Goal: Task Accomplishment & Management: Use online tool/utility

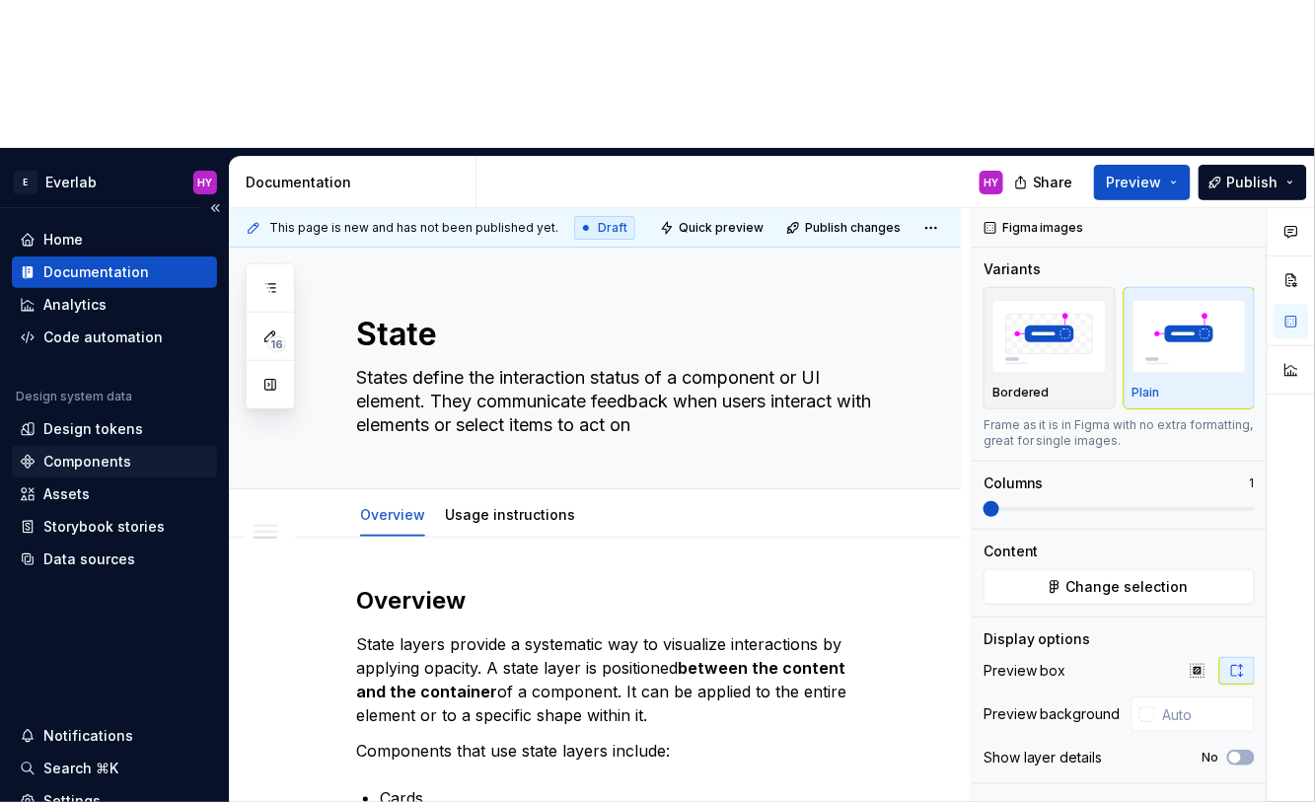
scroll to position [961, 0]
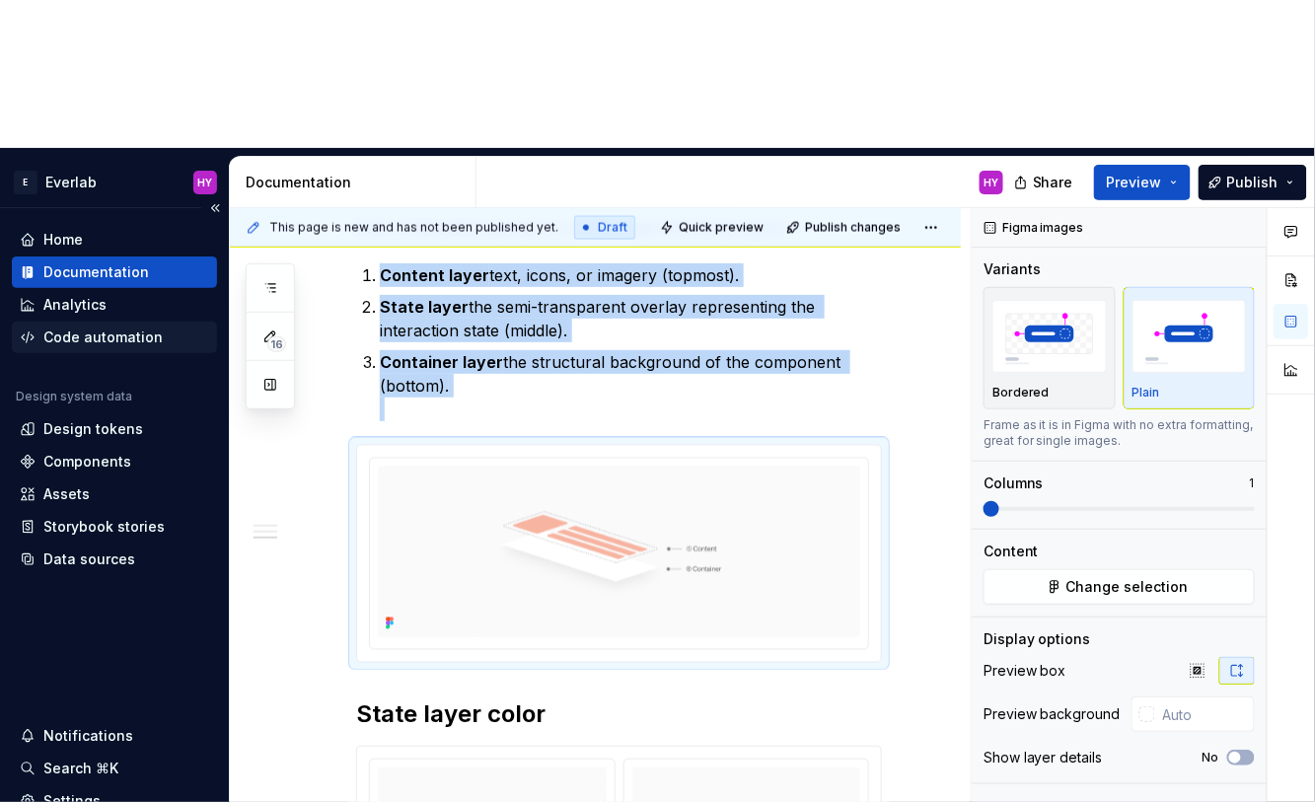
click at [119, 328] on div "Code automation" at bounding box center [102, 338] width 119 height 20
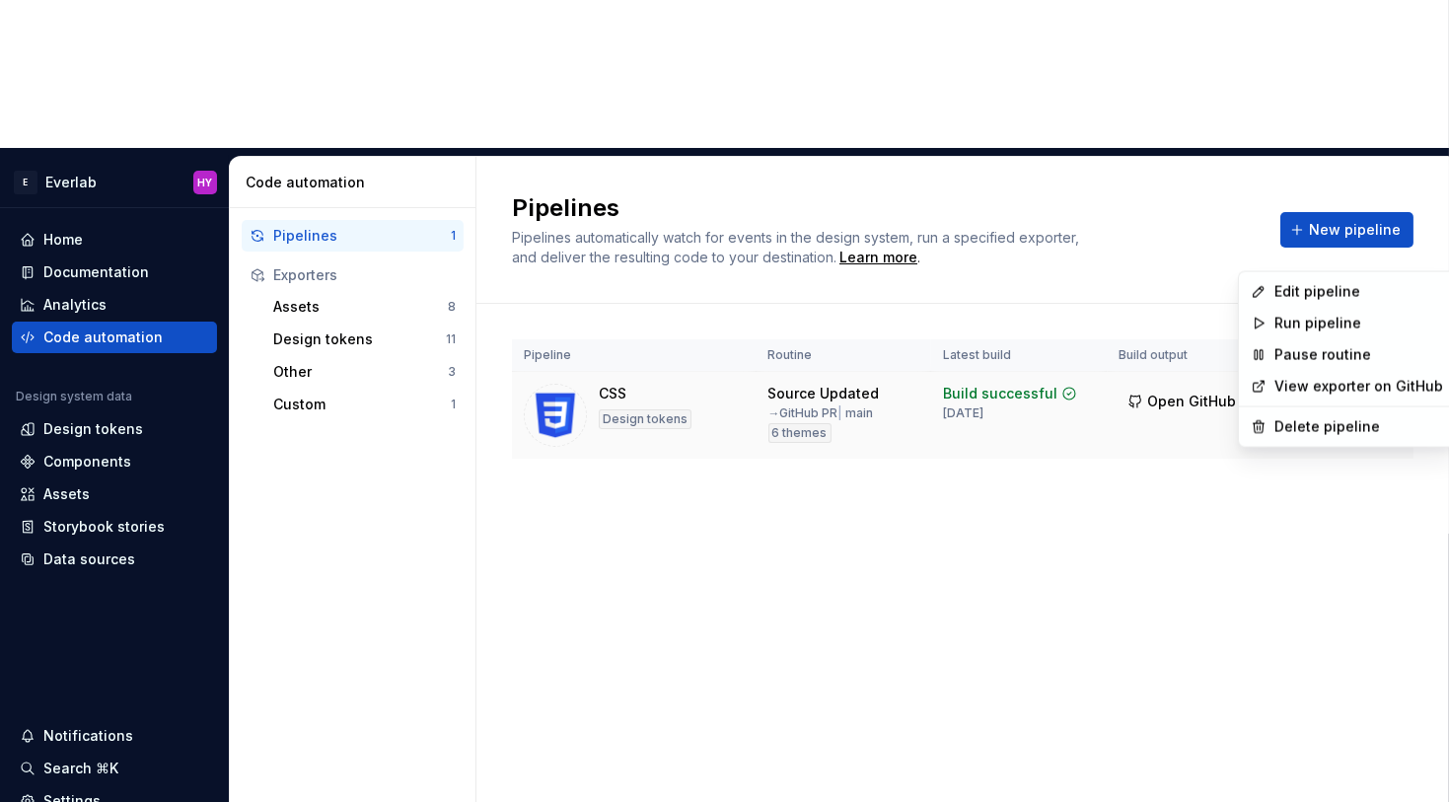
click at [1314, 252] on html "E Everlab HY Home Documentation Analytics Code automation Design system data De…" at bounding box center [724, 401] width 1449 height 802
click at [1314, 296] on div "Edit pipeline" at bounding box center [1359, 292] width 169 height 20
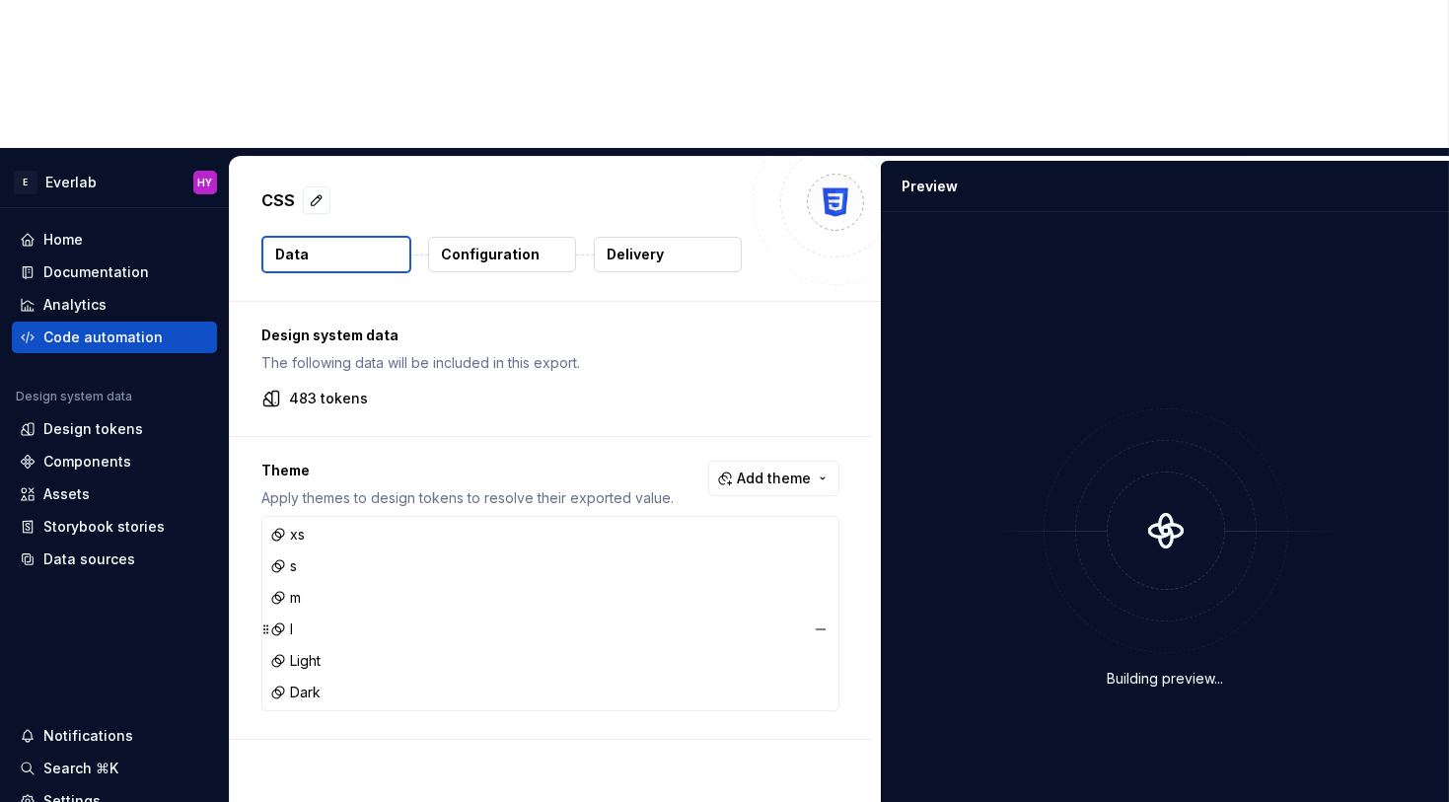
click at [293, 616] on div "l" at bounding box center [550, 630] width 568 height 28
click at [298, 616] on div "l" at bounding box center [550, 630] width 568 height 28
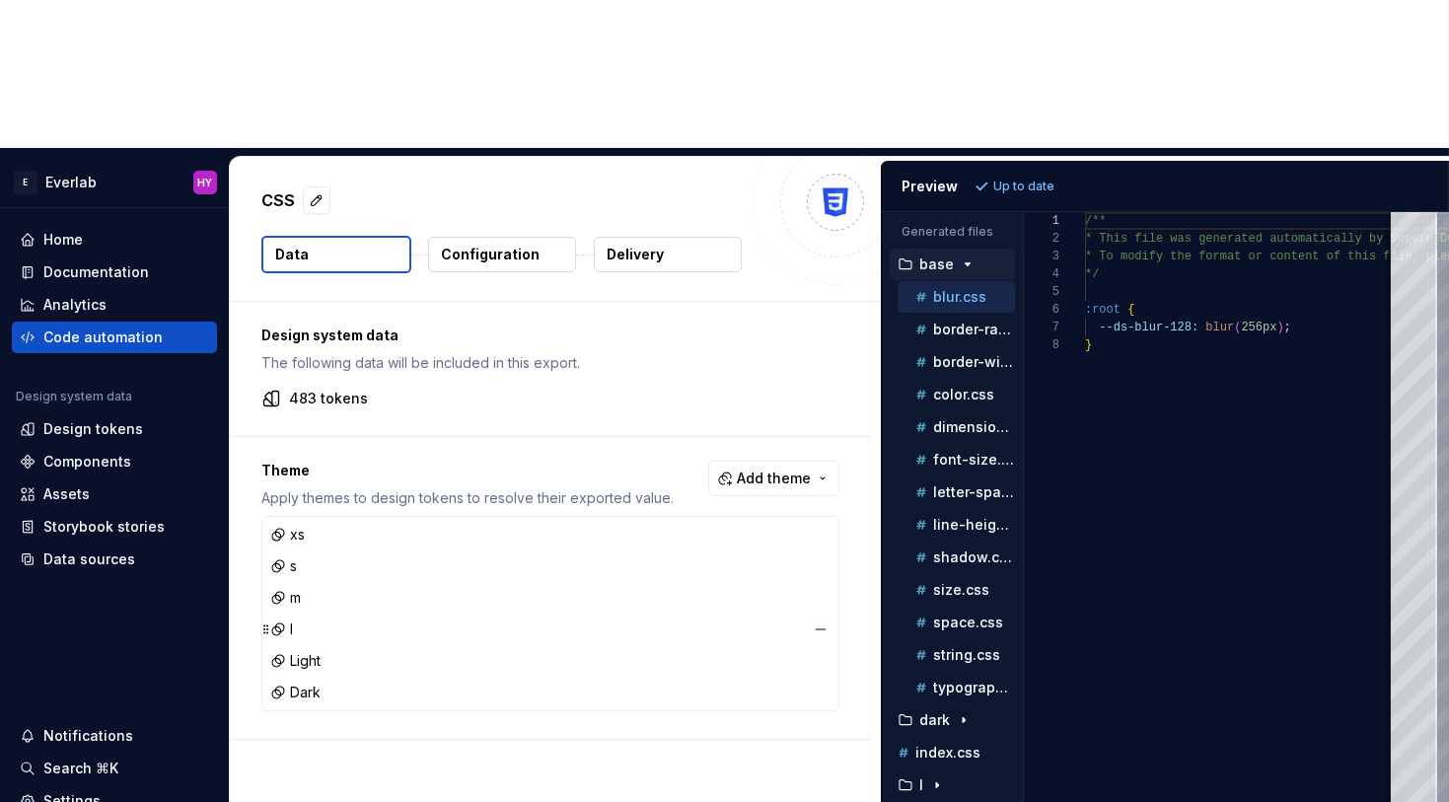
click at [277, 622] on icon at bounding box center [278, 630] width 16 height 16
click at [937, 680] on p "typography.css" at bounding box center [974, 688] width 82 height 16
type textarea "**********"
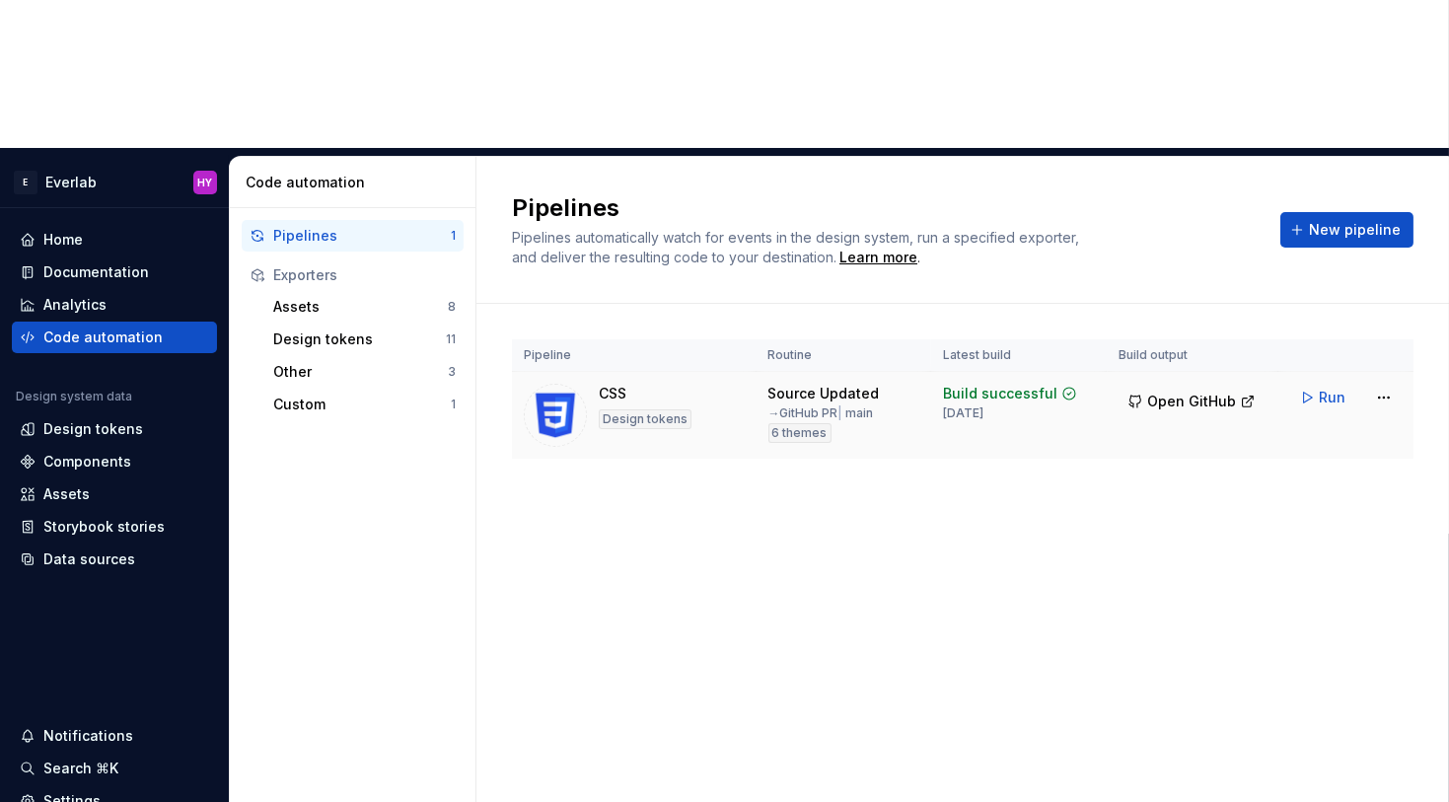
drag, startPoint x: 883, startPoint y: 329, endPoint x: 1191, endPoint y: 233, distance: 322.4
click at [900, 322] on div "Pipeline Routine Latest build Build output CSS Design tokens Source Updated → G…" at bounding box center [963, 419] width 902 height 230
click at [108, 550] on div "Data sources" at bounding box center [89, 560] width 92 height 20
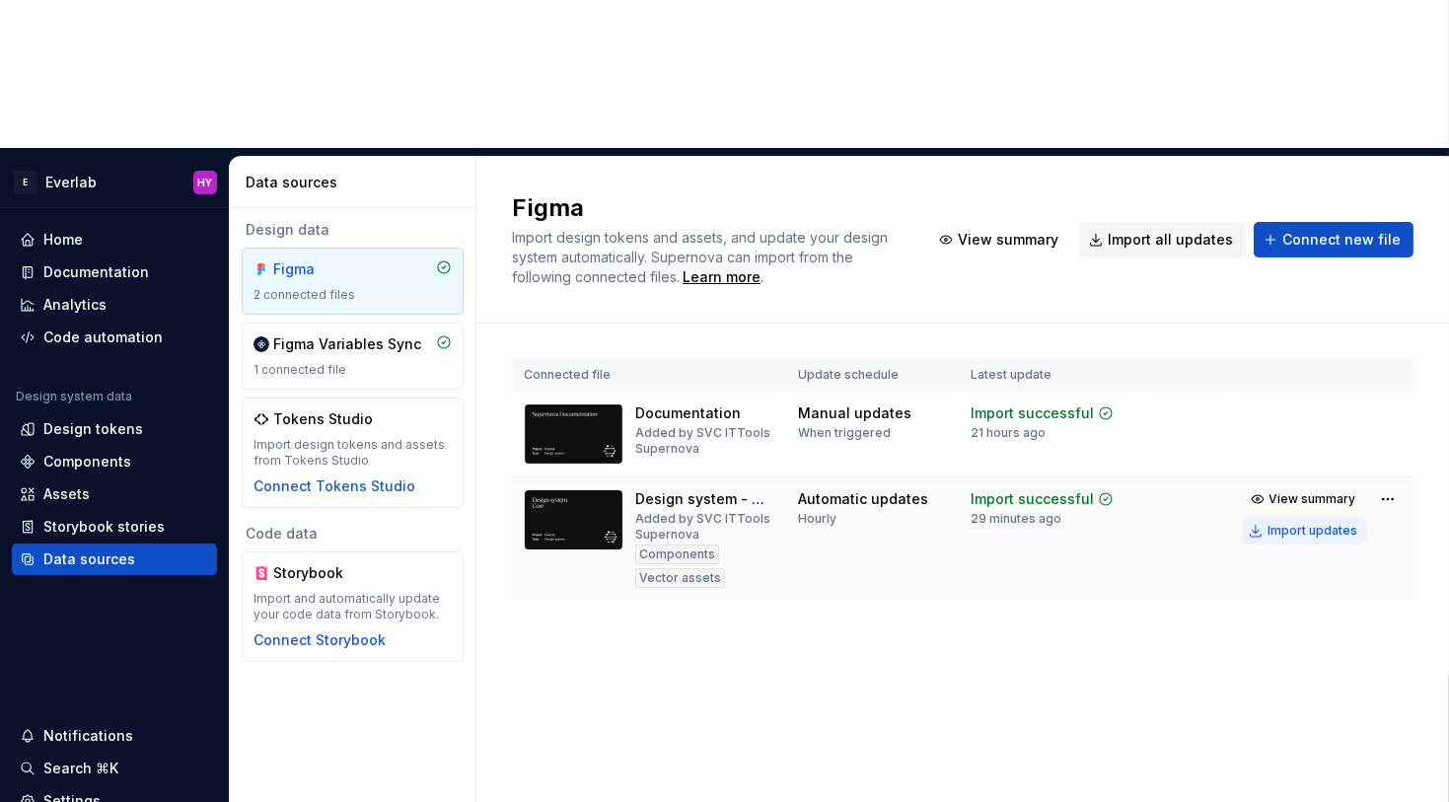
click at [1311, 523] on div "Import updates" at bounding box center [1313, 531] width 90 height 16
click at [1270, 517] on button "Import updates" at bounding box center [1304, 531] width 123 height 28
click at [146, 328] on div "Code automation" at bounding box center [102, 338] width 119 height 20
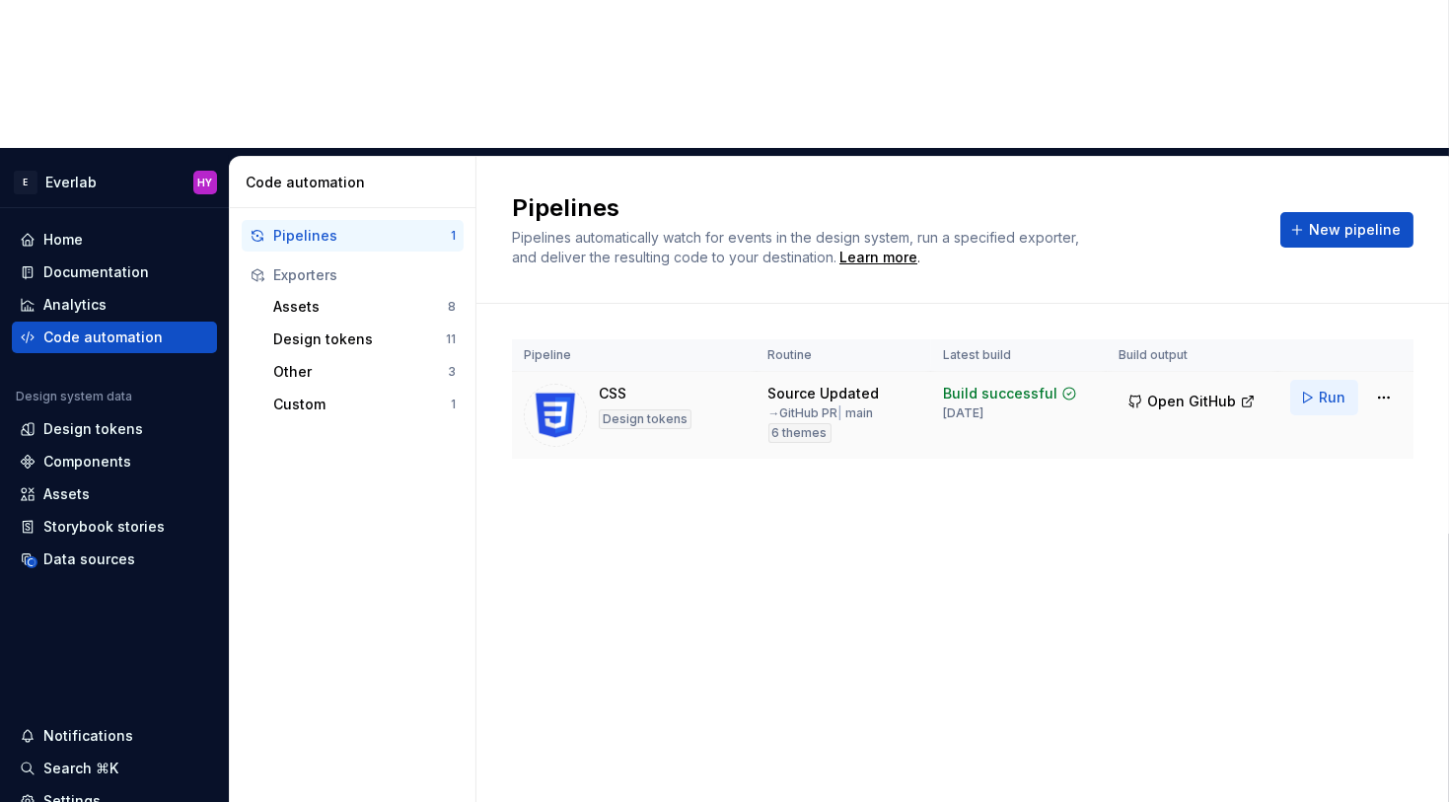
click at [1314, 388] on span "Run" at bounding box center [1332, 398] width 27 height 20
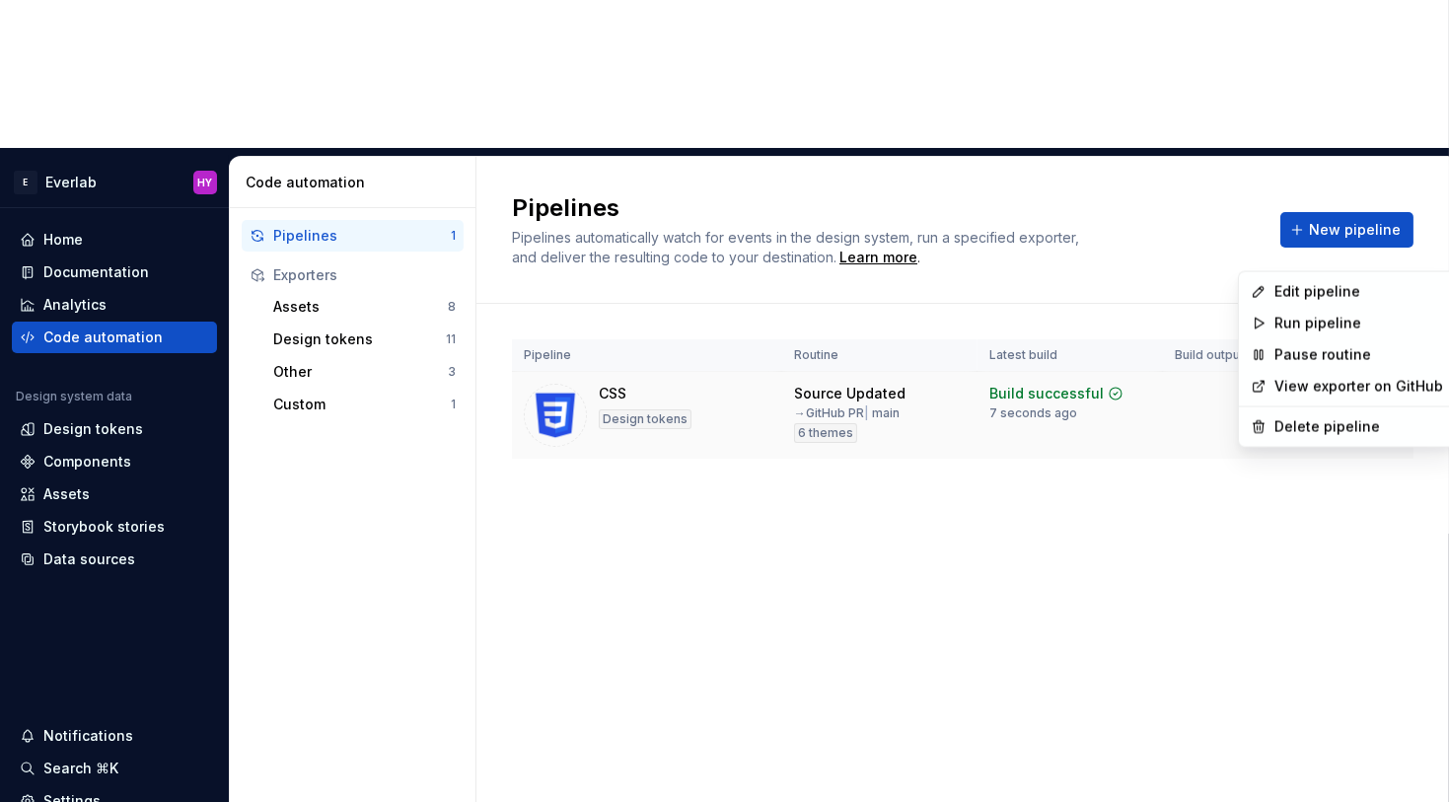
click at [1314, 246] on html "E Everlab HY Home Documentation Analytics Code automation Design system data De…" at bounding box center [724, 401] width 1449 height 802
click at [1314, 286] on div "Edit pipeline" at bounding box center [1359, 292] width 169 height 20
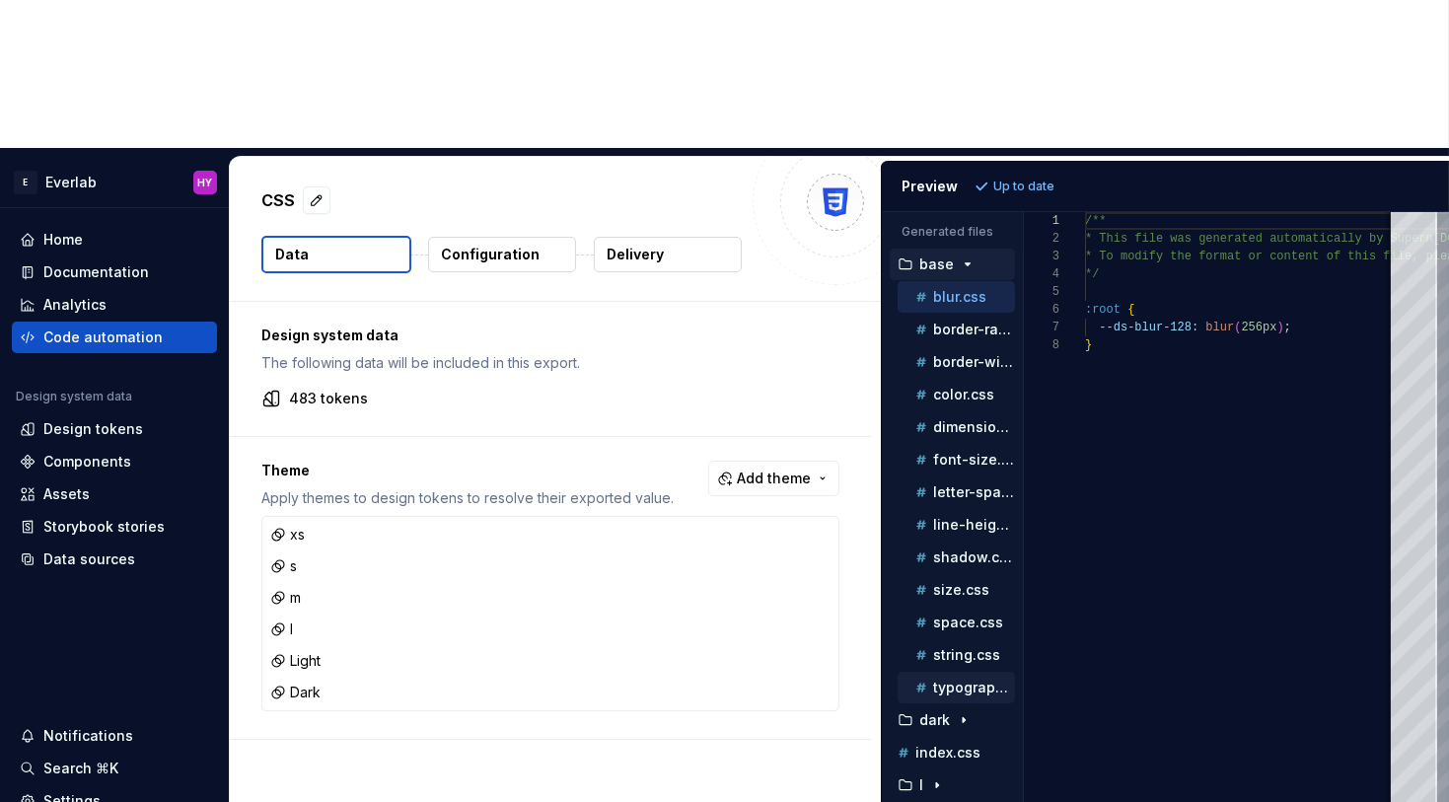
click at [971, 680] on p "typography.css" at bounding box center [974, 688] width 82 height 16
type textarea "**********"
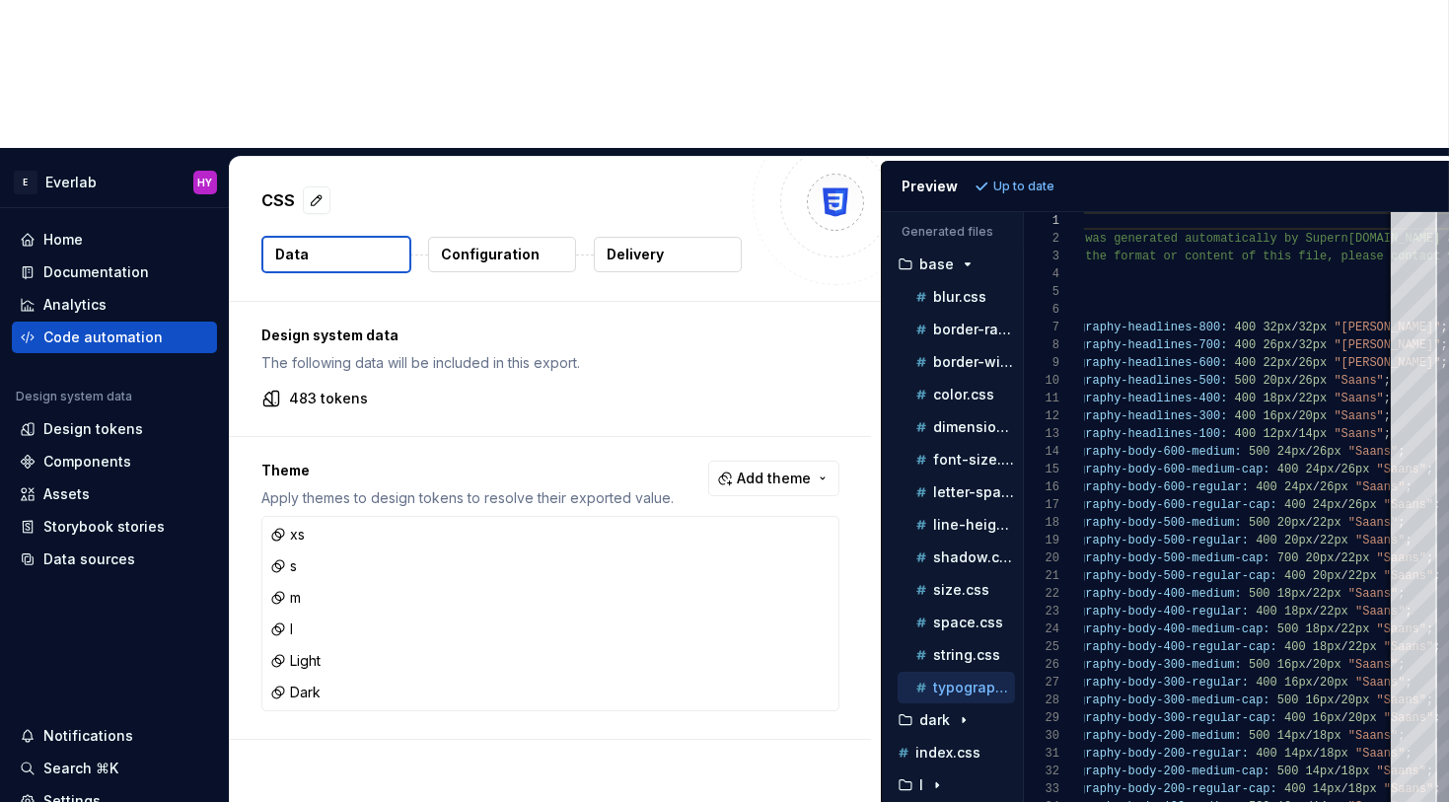
scroll to position [159, 149]
click at [1150, 234] on div "/** * This file was generated automatically by Supern [DOMAIN_NAME] and should …" at bounding box center [1348, 581] width 696 height 738
click at [1275, 219] on div "/** * This file was generated automatically by Supern [DOMAIN_NAME] and should …" at bounding box center [1348, 581] width 696 height 738
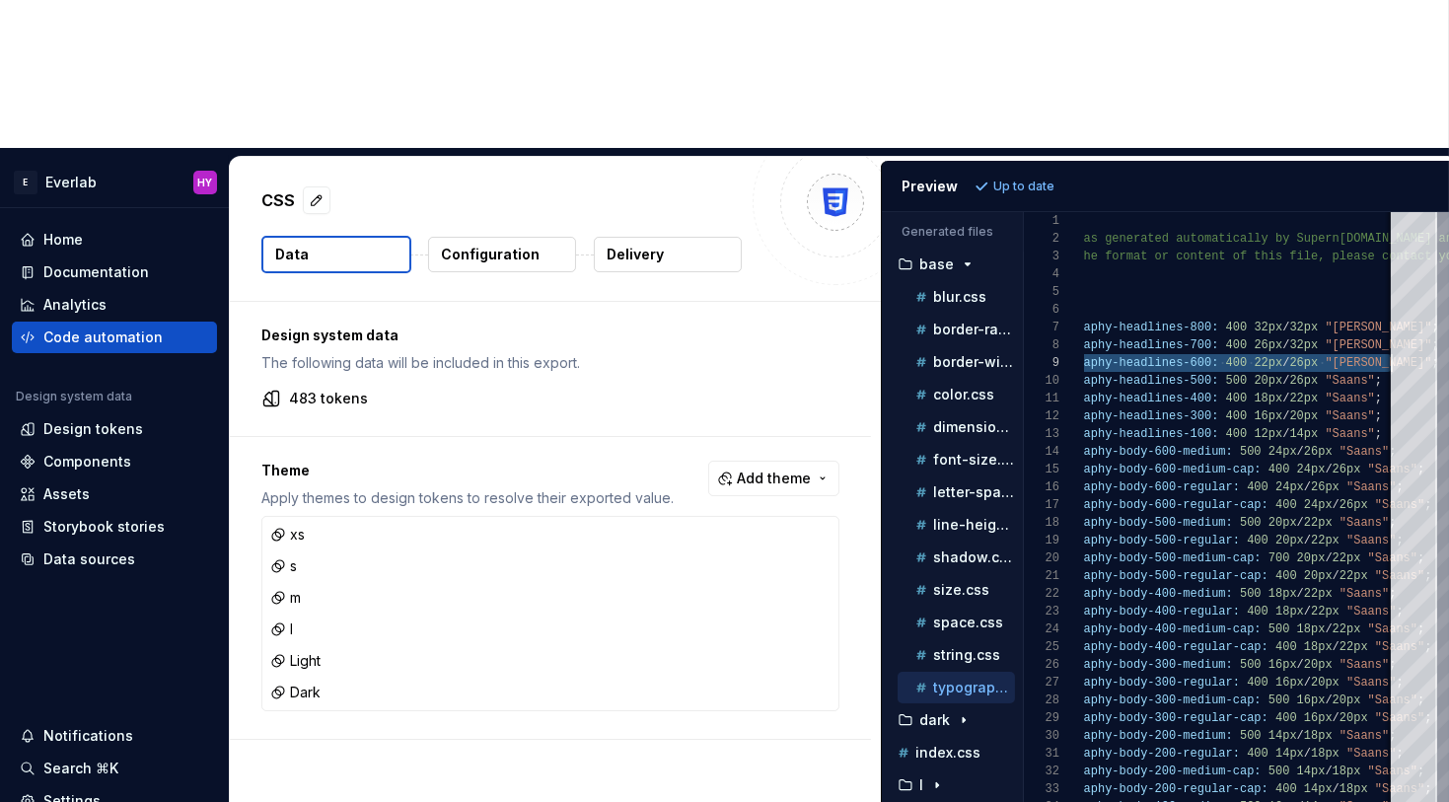
scroll to position [142, 400]
drag, startPoint x: 1086, startPoint y: 216, endPoint x: 1395, endPoint y: 221, distance: 308.8
click at [1314, 221] on div "/** * This file was generated automatically by Supern [DOMAIN_NAME] and should …" at bounding box center [1340, 581] width 696 height 738
click at [154, 550] on div "Data sources" at bounding box center [114, 560] width 189 height 20
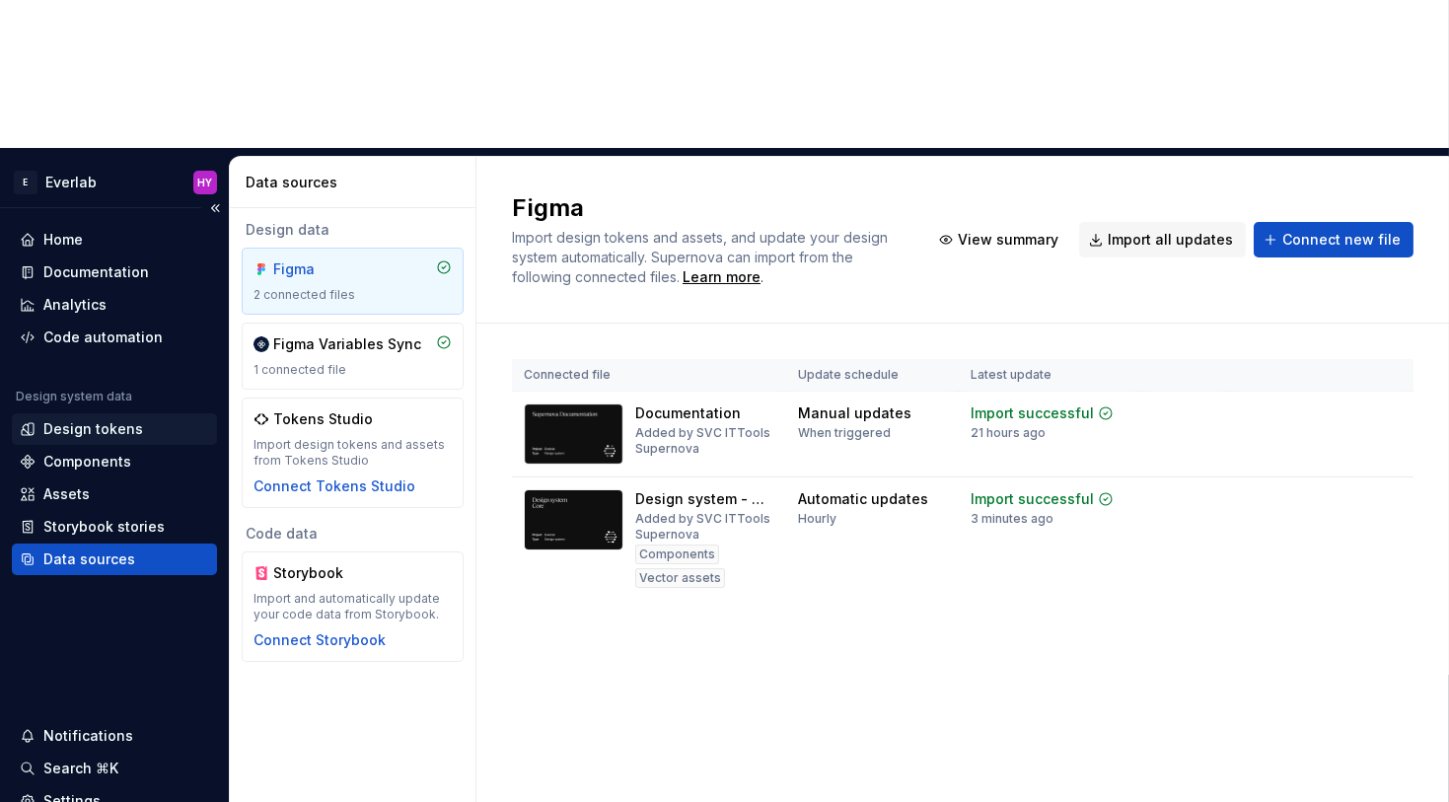
click at [126, 419] on div "Design tokens" at bounding box center [93, 429] width 100 height 20
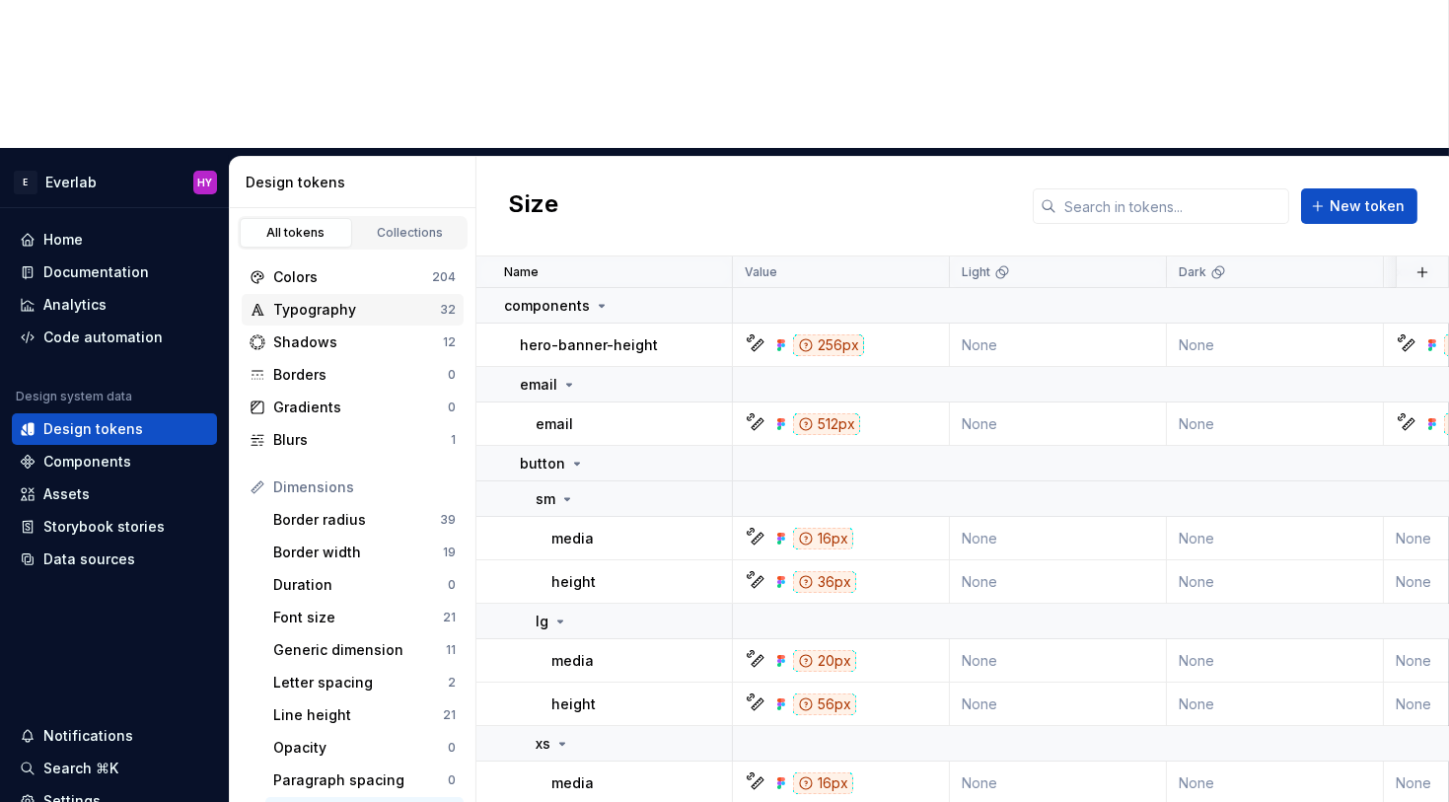
click at [362, 300] on div "Typography" at bounding box center [356, 310] width 167 height 20
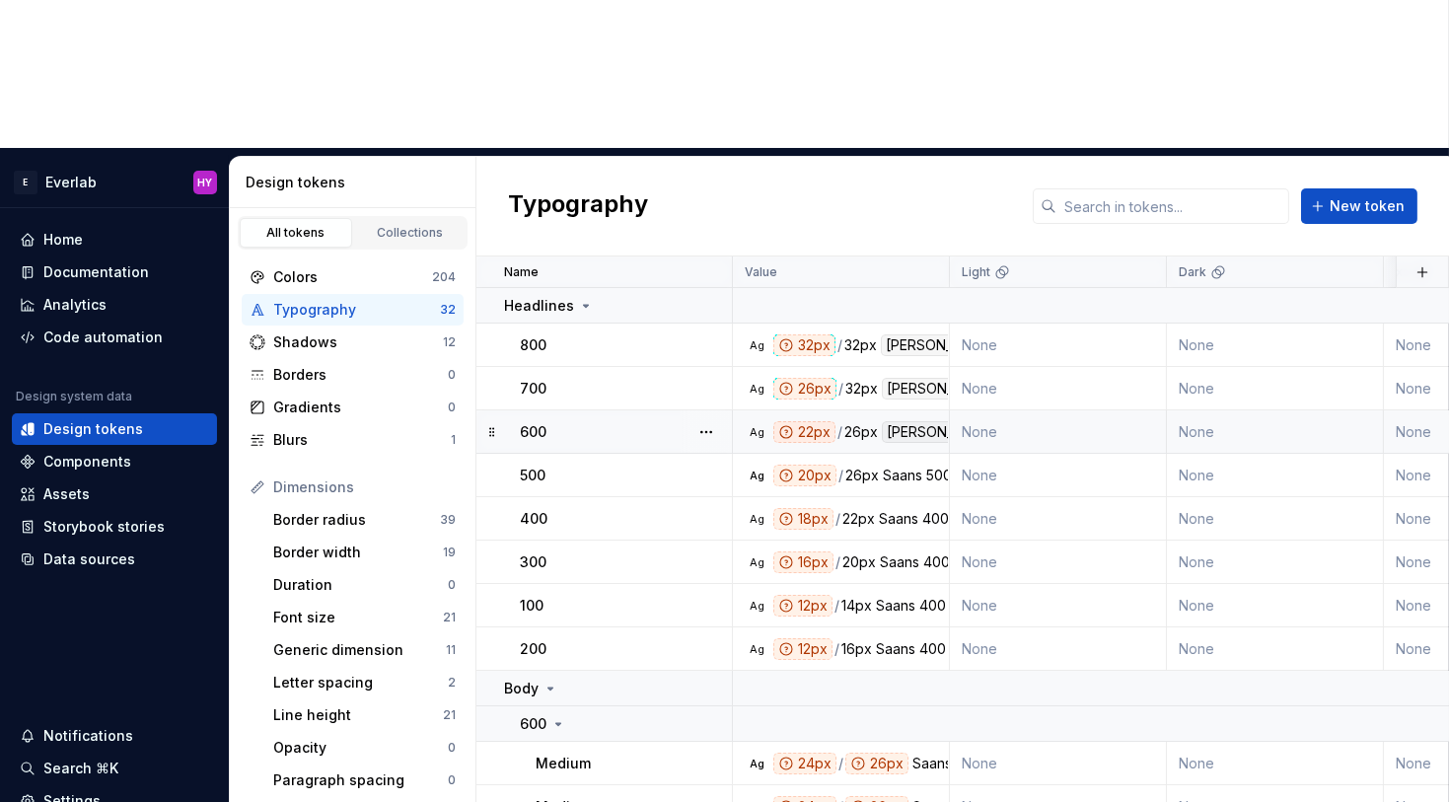
click at [800, 421] on div "22px" at bounding box center [805, 432] width 62 height 22
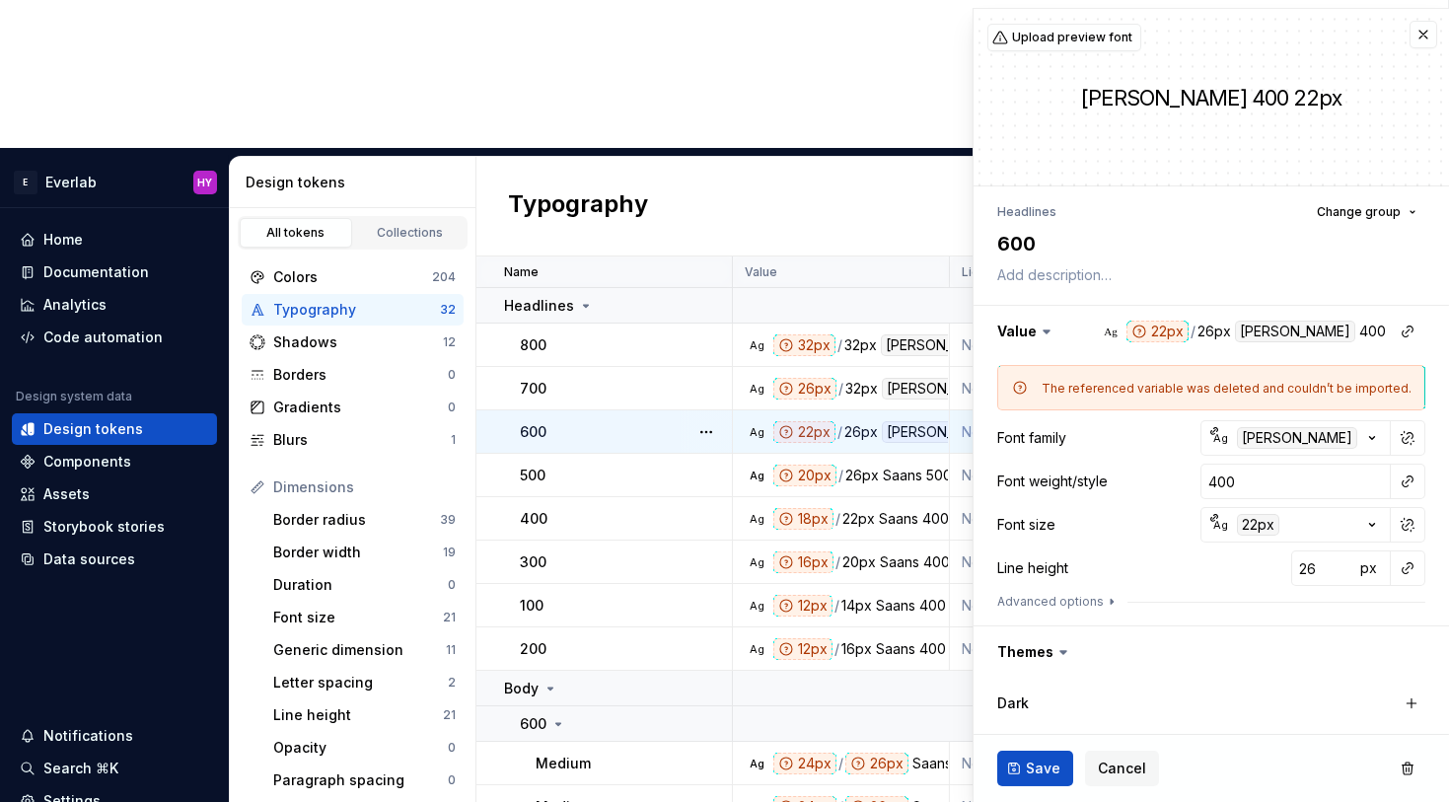
type textarea "*"
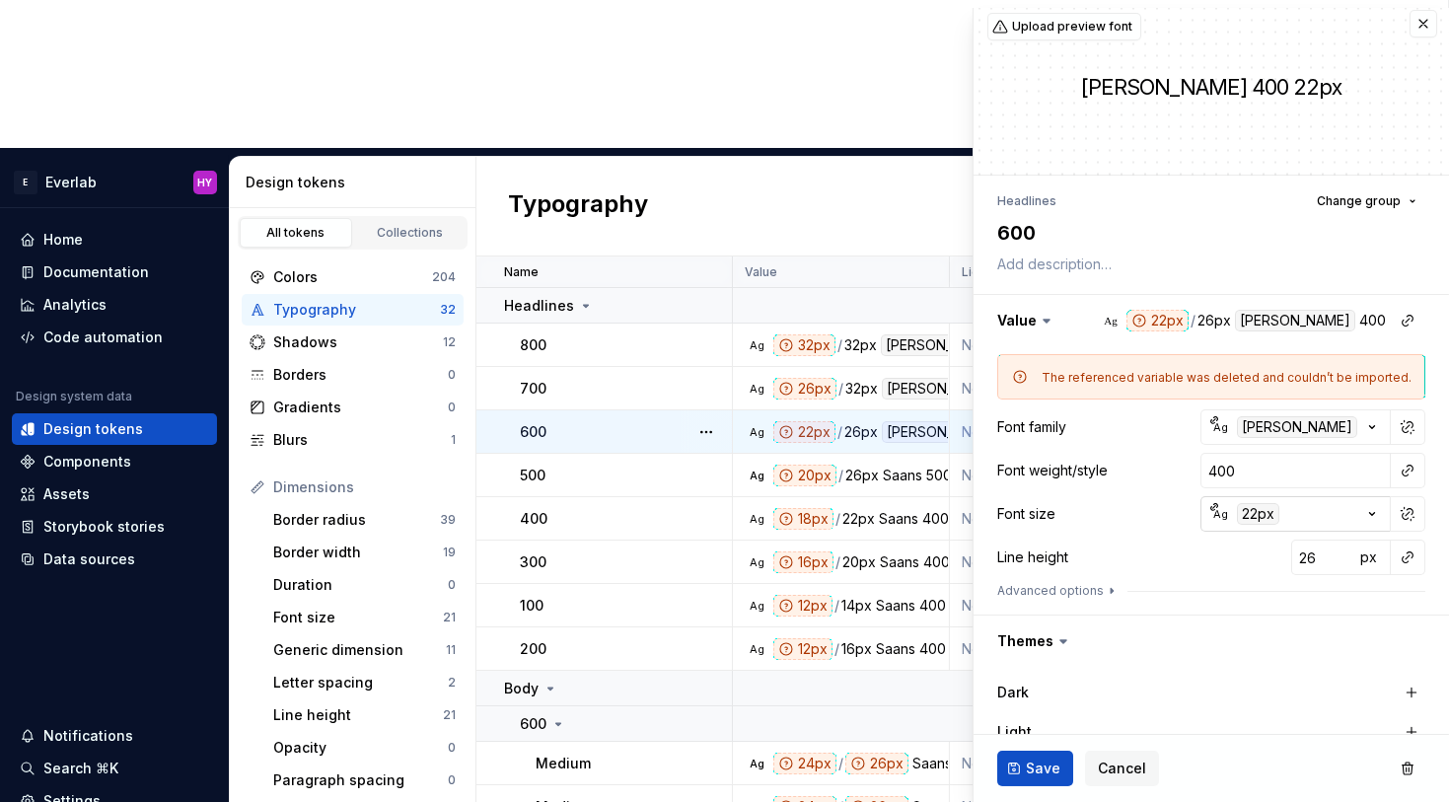
click at [1260, 524] on div "22px" at bounding box center [1258, 514] width 42 height 22
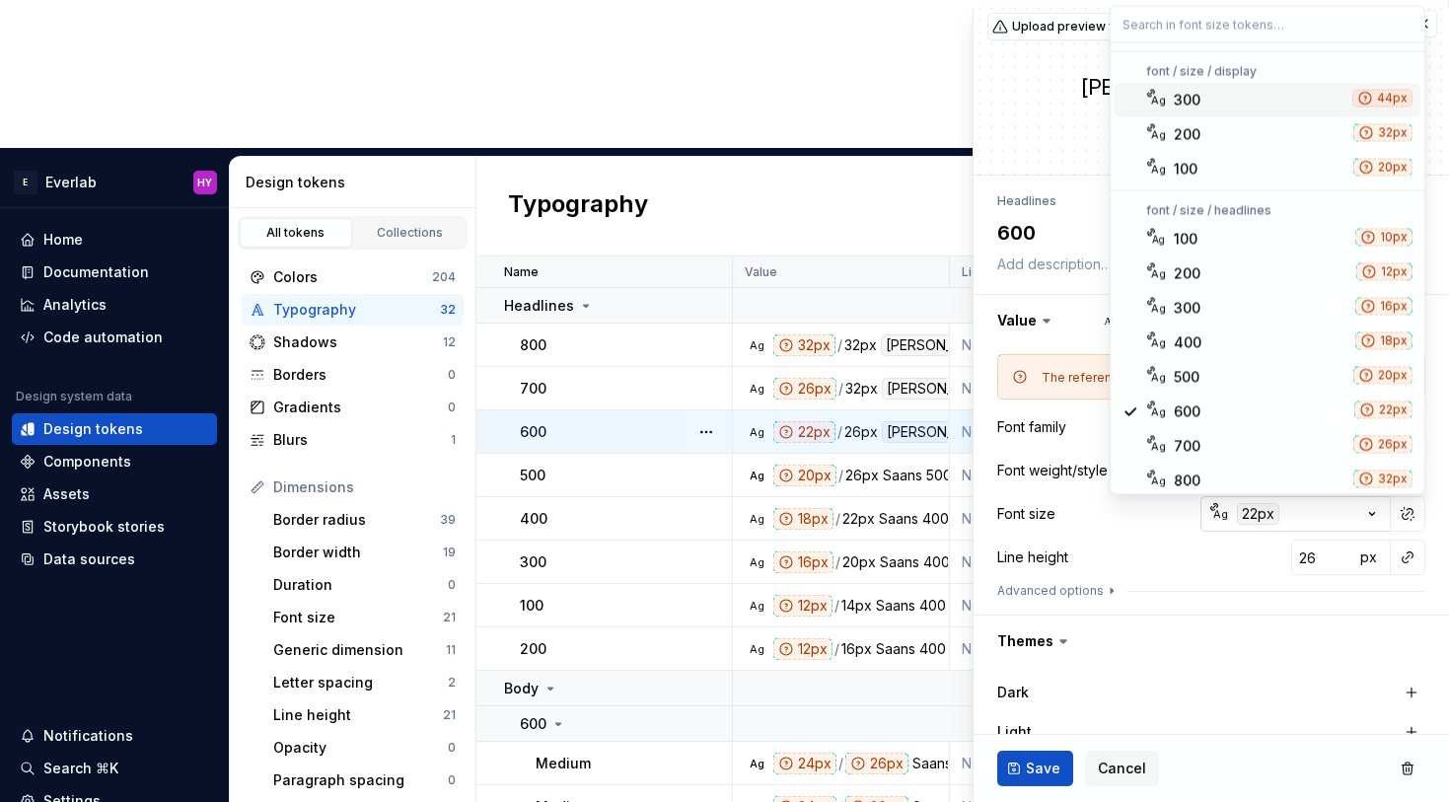
scroll to position [10, 0]
click at [1298, 516] on html "E Everlab HY Home Documentation Analytics Code automation Design system data De…" at bounding box center [724, 401] width 1449 height 802
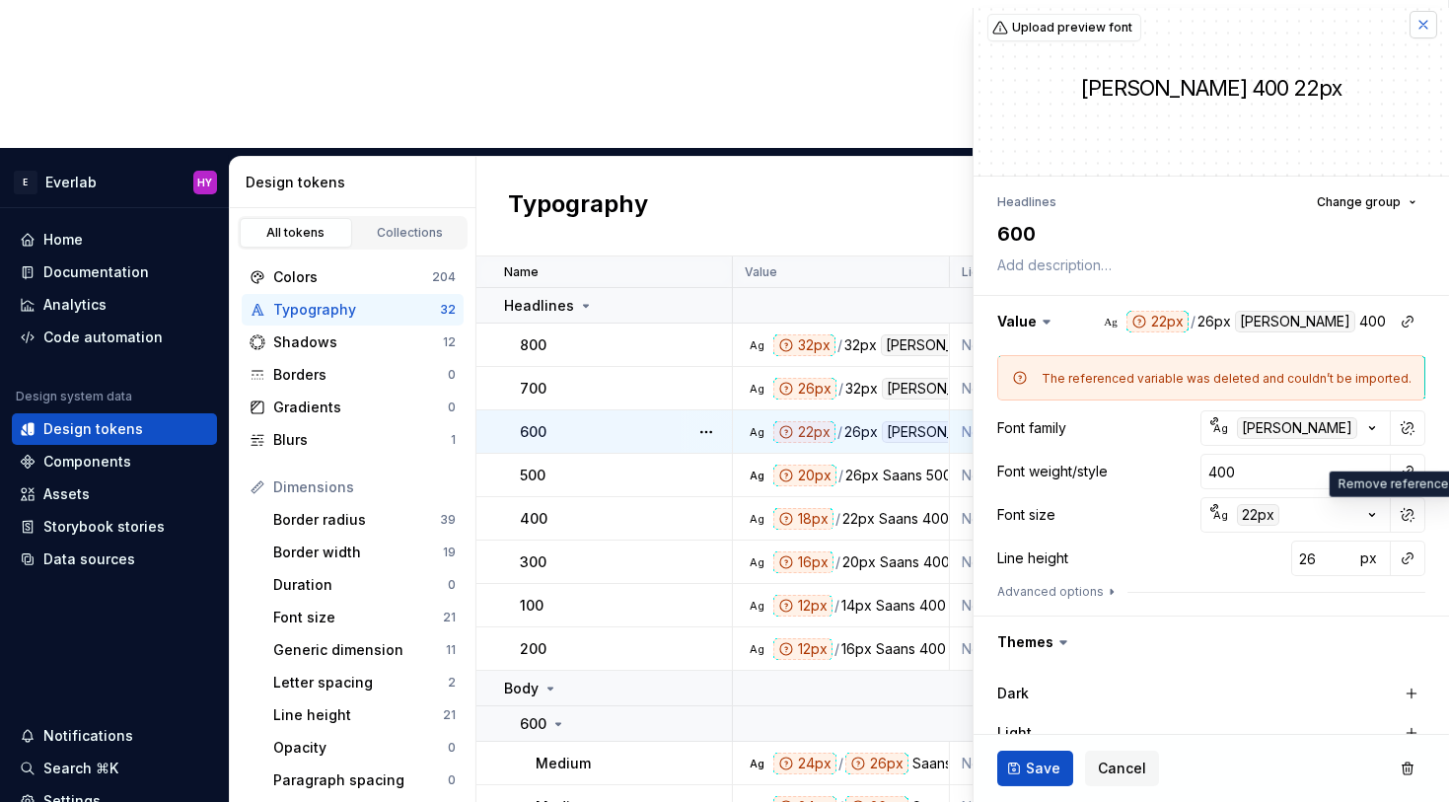
click at [1314, 23] on button "button" at bounding box center [1424, 25] width 28 height 28
click at [1314, 157] on div "Typography New token" at bounding box center [963, 207] width 973 height 100
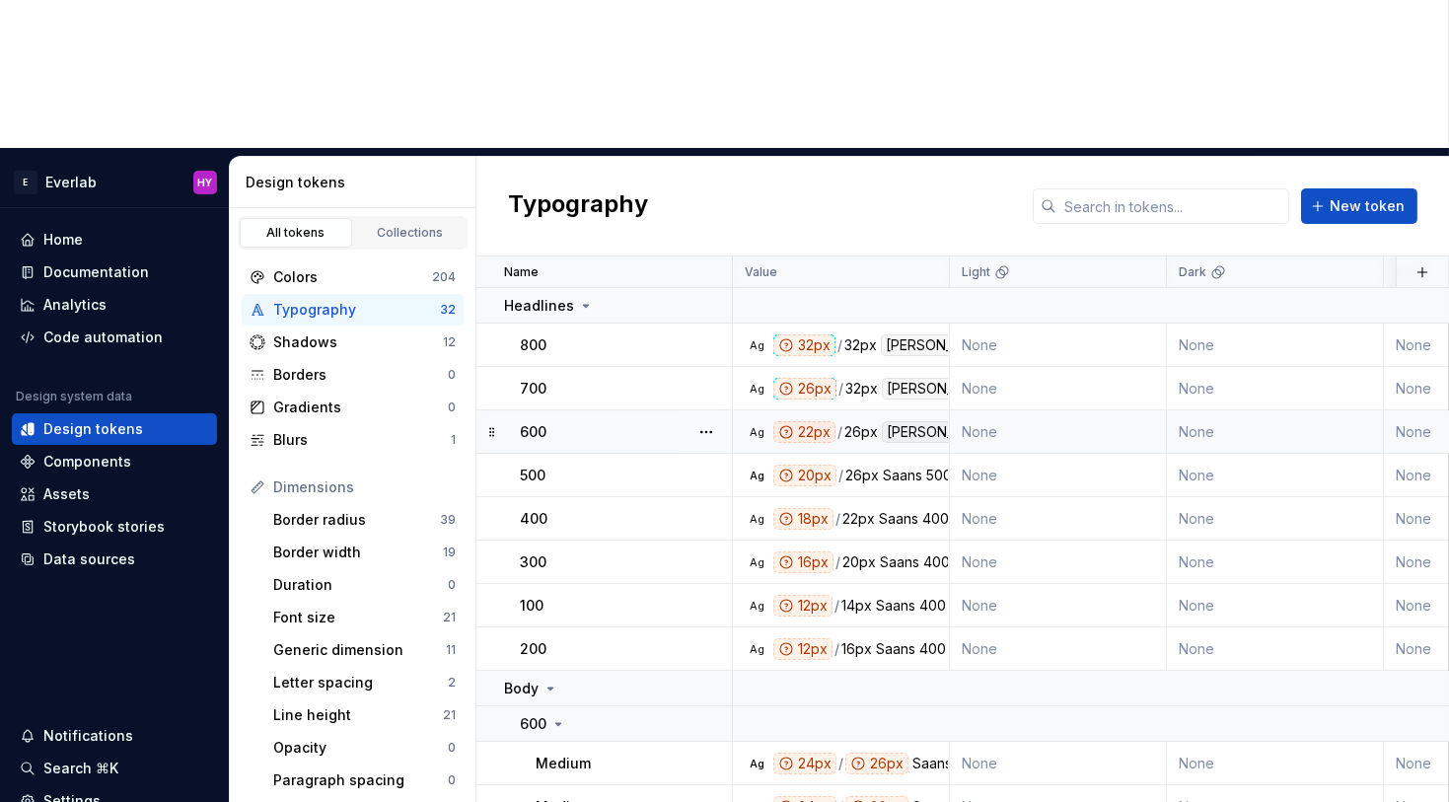
click at [580, 422] on div "600" at bounding box center [625, 432] width 211 height 20
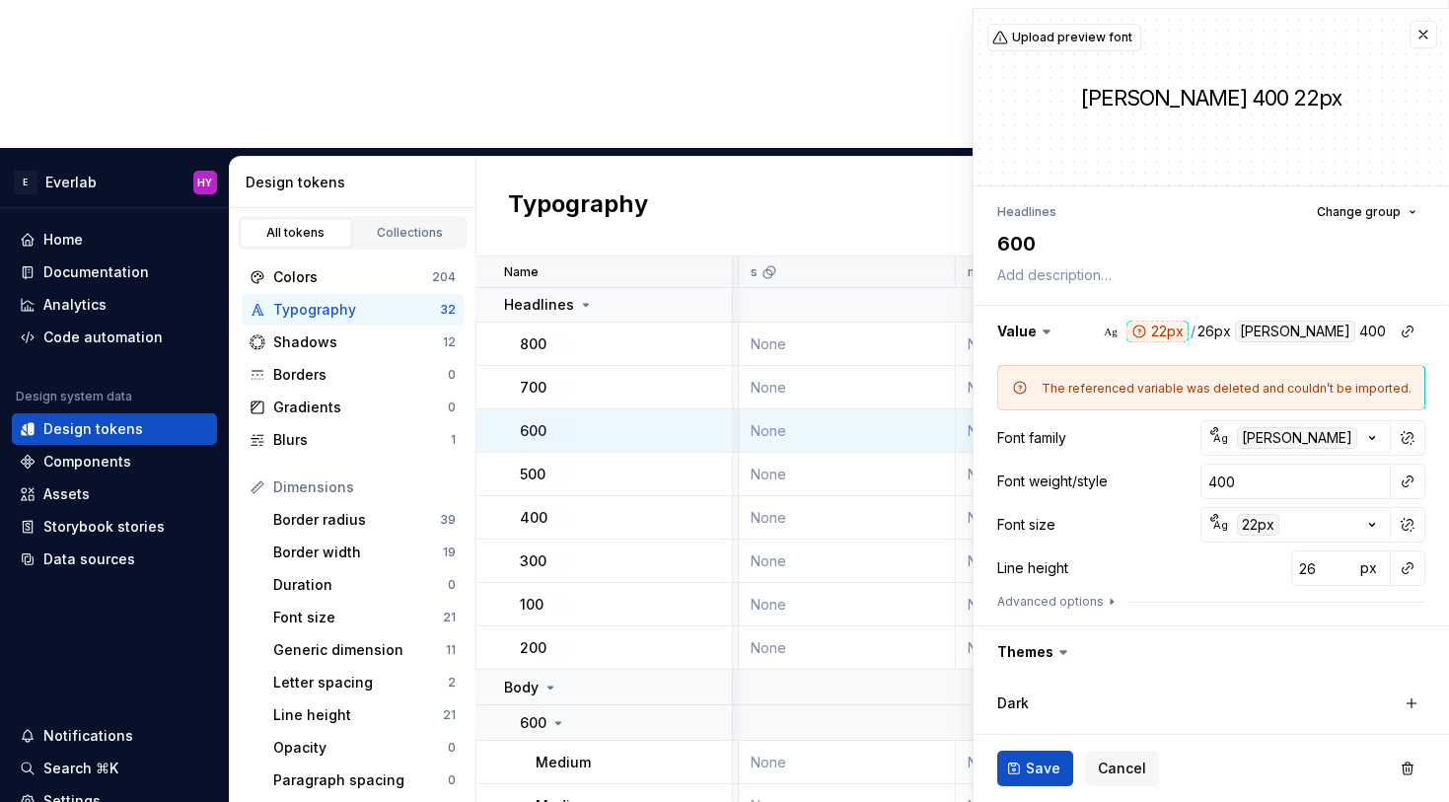
scroll to position [1, 856]
click at [1314, 30] on button "button" at bounding box center [1424, 35] width 28 height 28
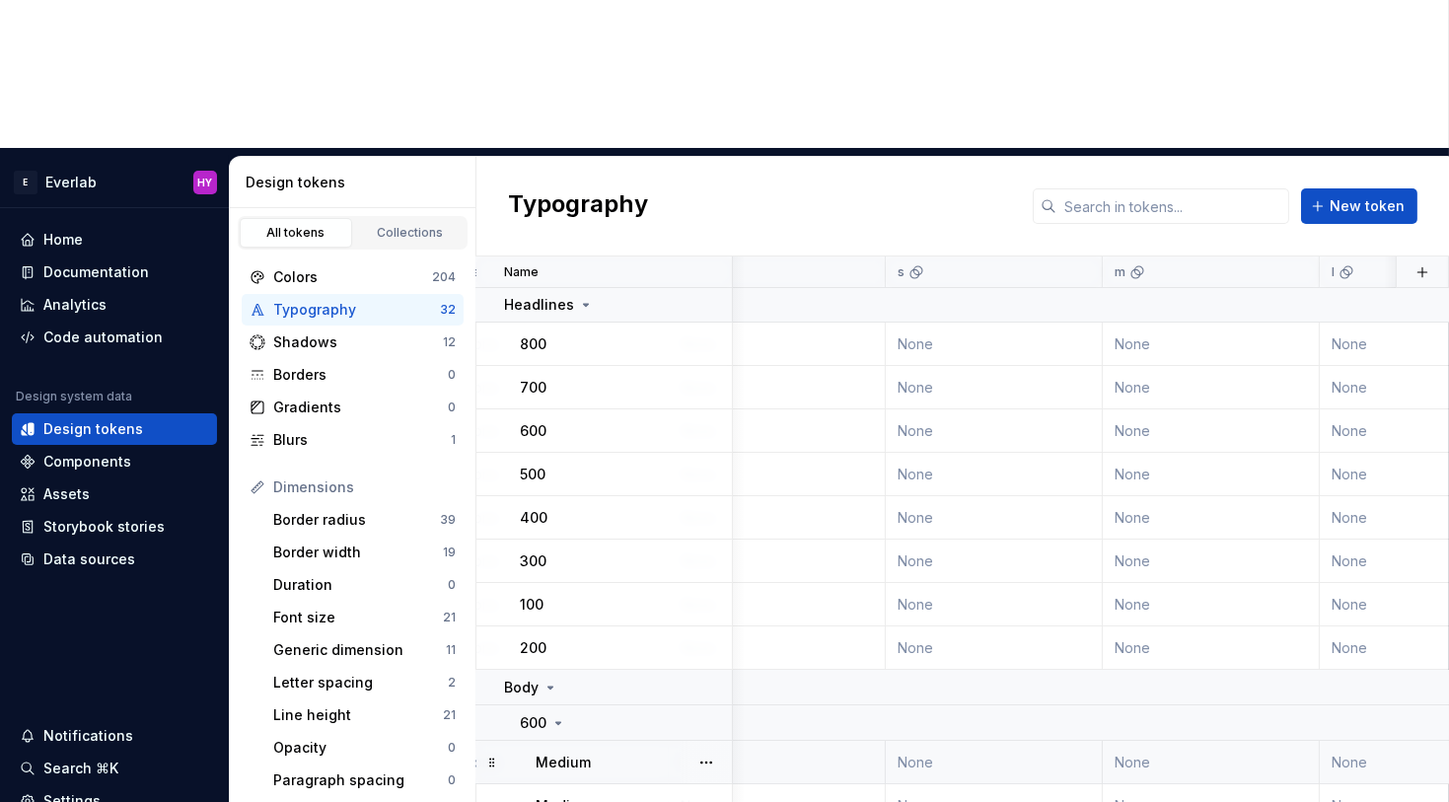
scroll to position [1, 717]
click at [111, 328] on div "Code automation" at bounding box center [102, 338] width 119 height 20
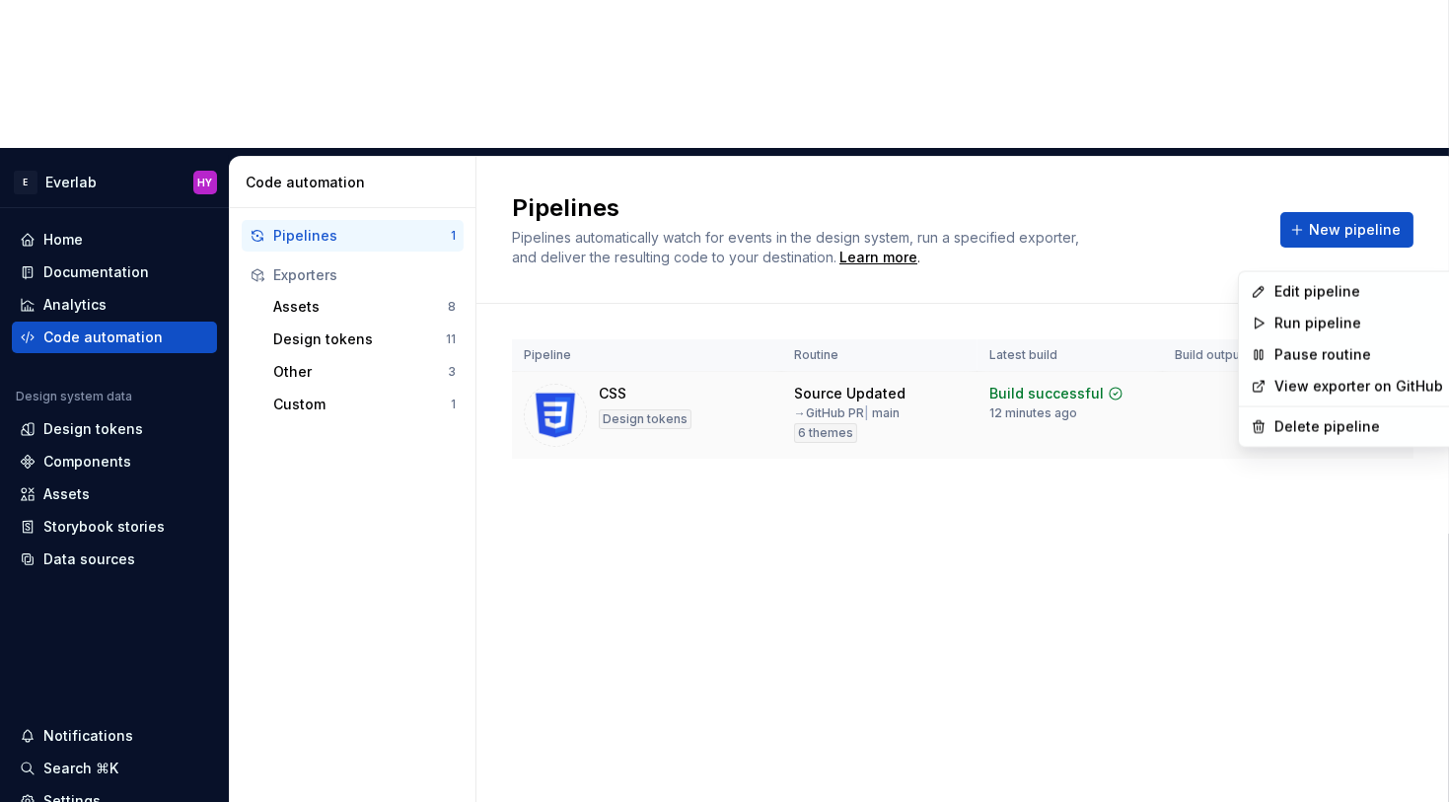
click at [1314, 251] on html "E Everlab HY Home Documentation Analytics Code automation Design system data De…" at bounding box center [724, 401] width 1449 height 802
click at [1314, 290] on div "Edit pipeline" at bounding box center [1359, 292] width 169 height 20
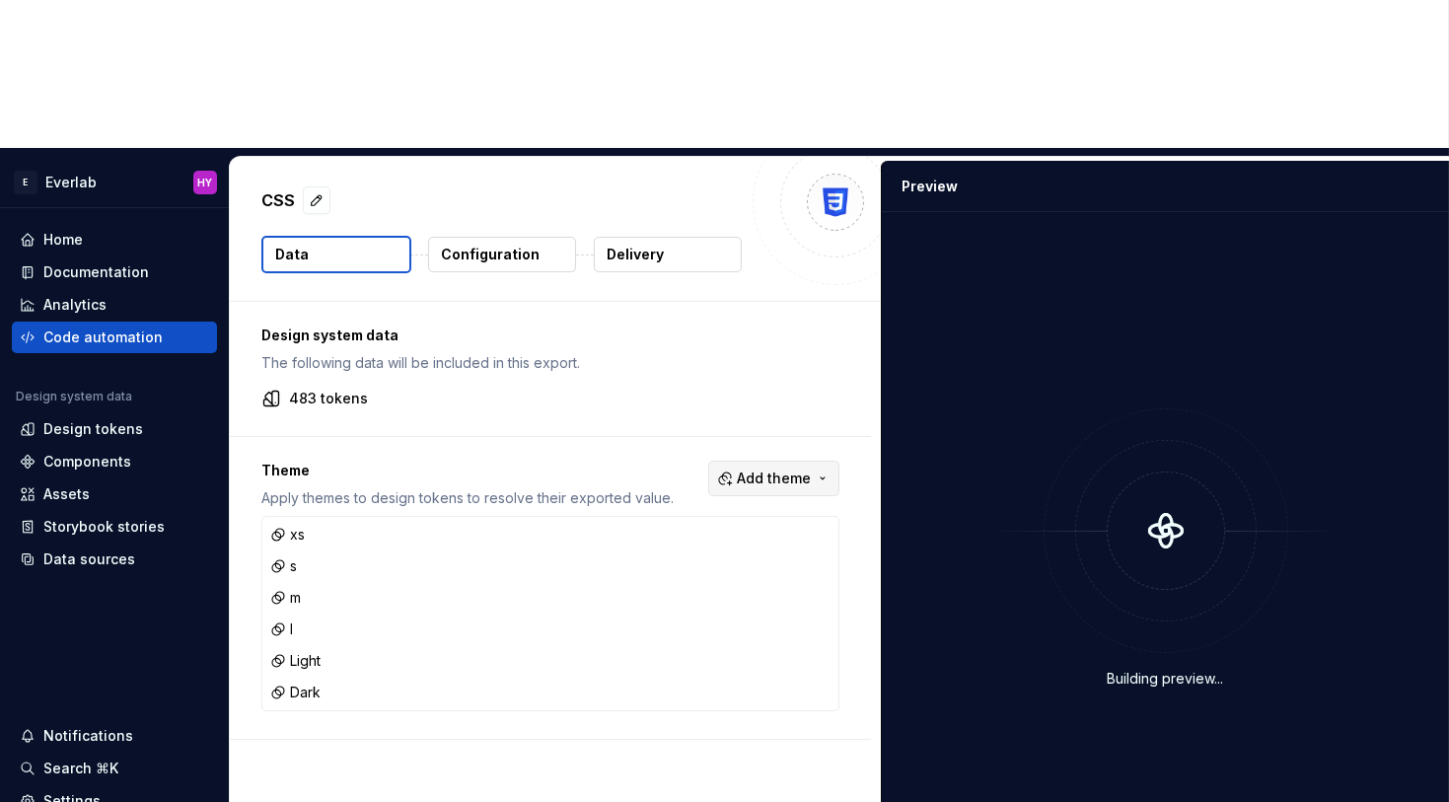
click at [792, 469] on span "Add theme" at bounding box center [774, 479] width 74 height 20
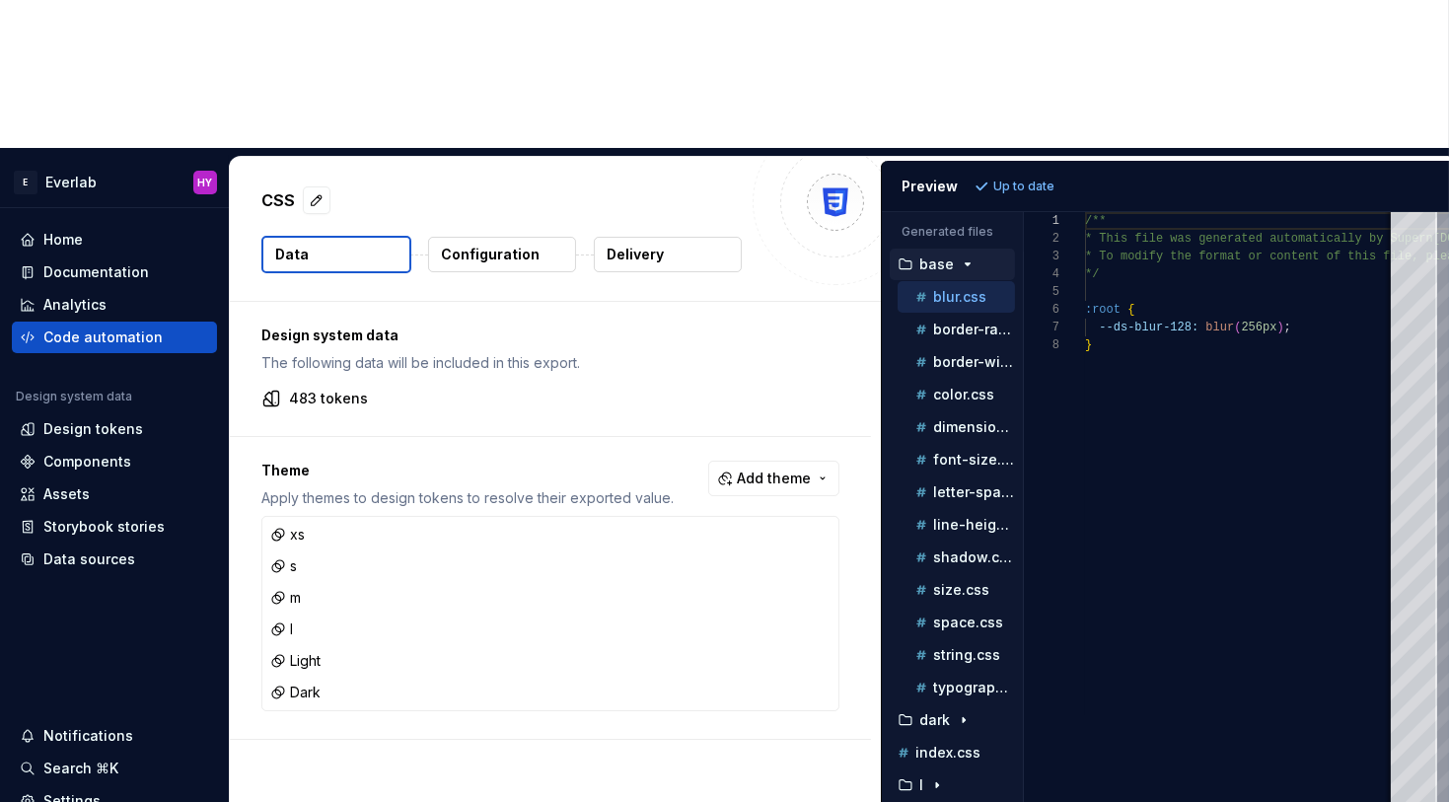
click at [134, 286] on html "E Everlab HY Home Documentation Analytics Code automation Design system data De…" at bounding box center [724, 401] width 1449 height 802
click at [118, 419] on div "Design tokens" at bounding box center [93, 429] width 100 height 20
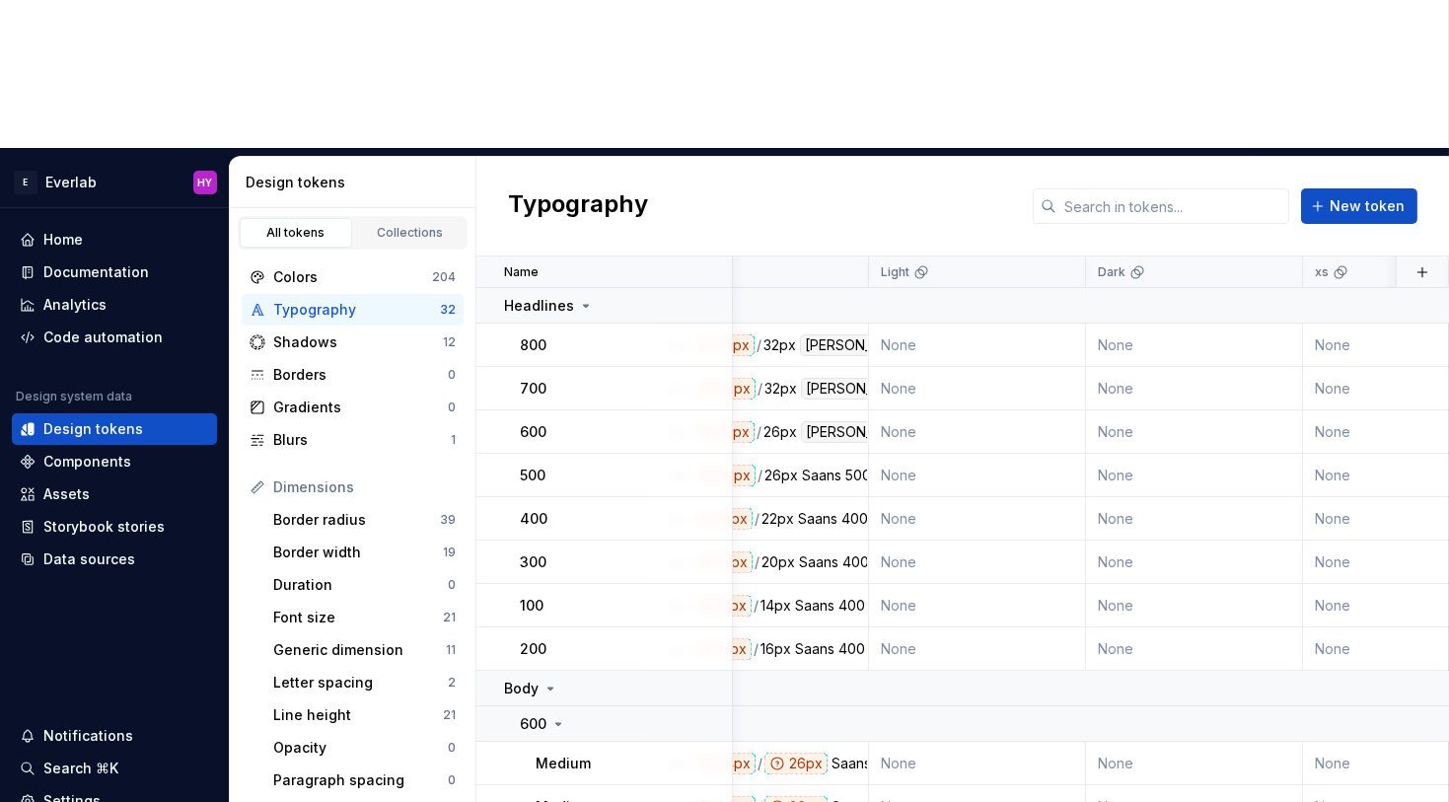
scroll to position [0, 182]
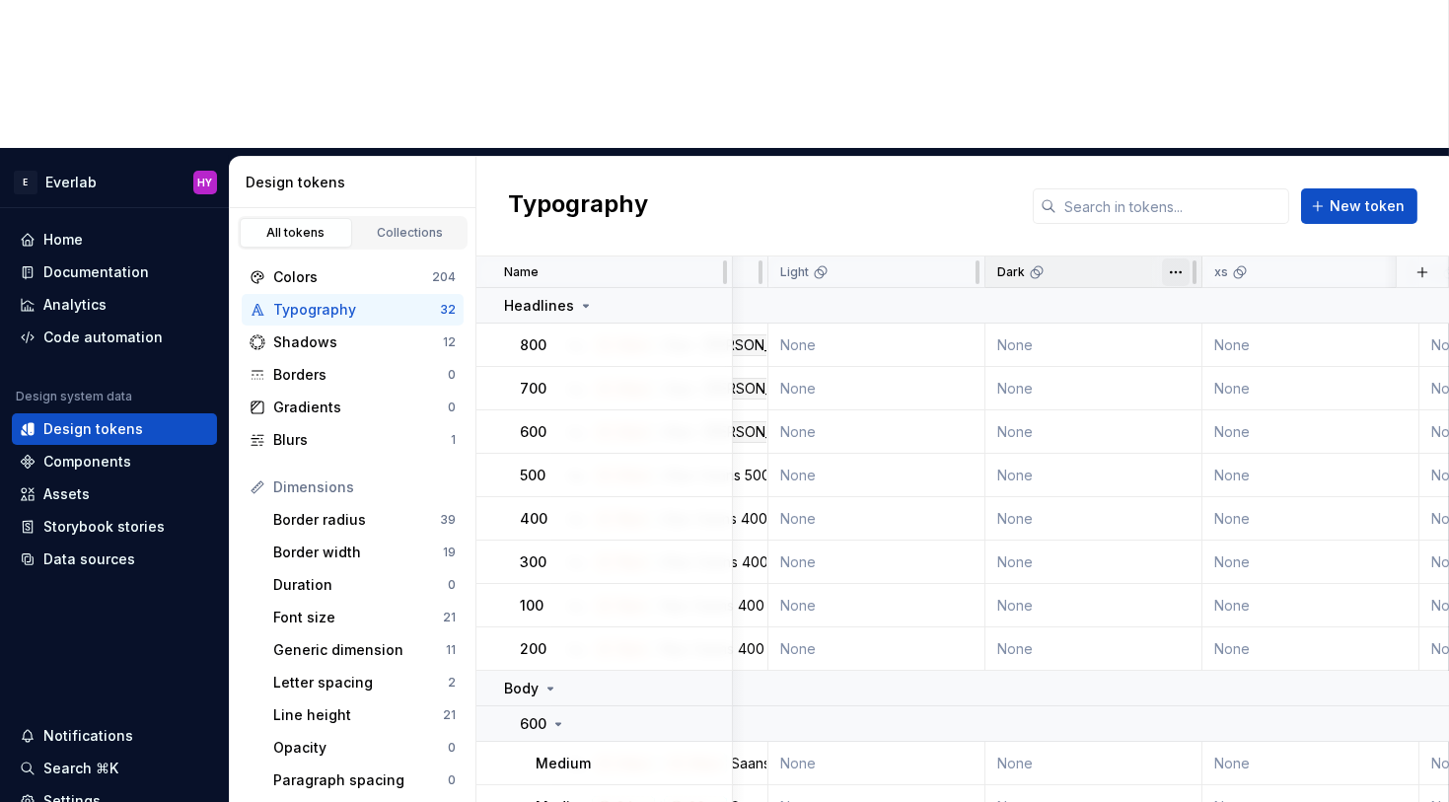
click at [1170, 128] on html "E Everlab HY Home Documentation Analytics Code automation Design system data De…" at bounding box center [724, 401] width 1449 height 802
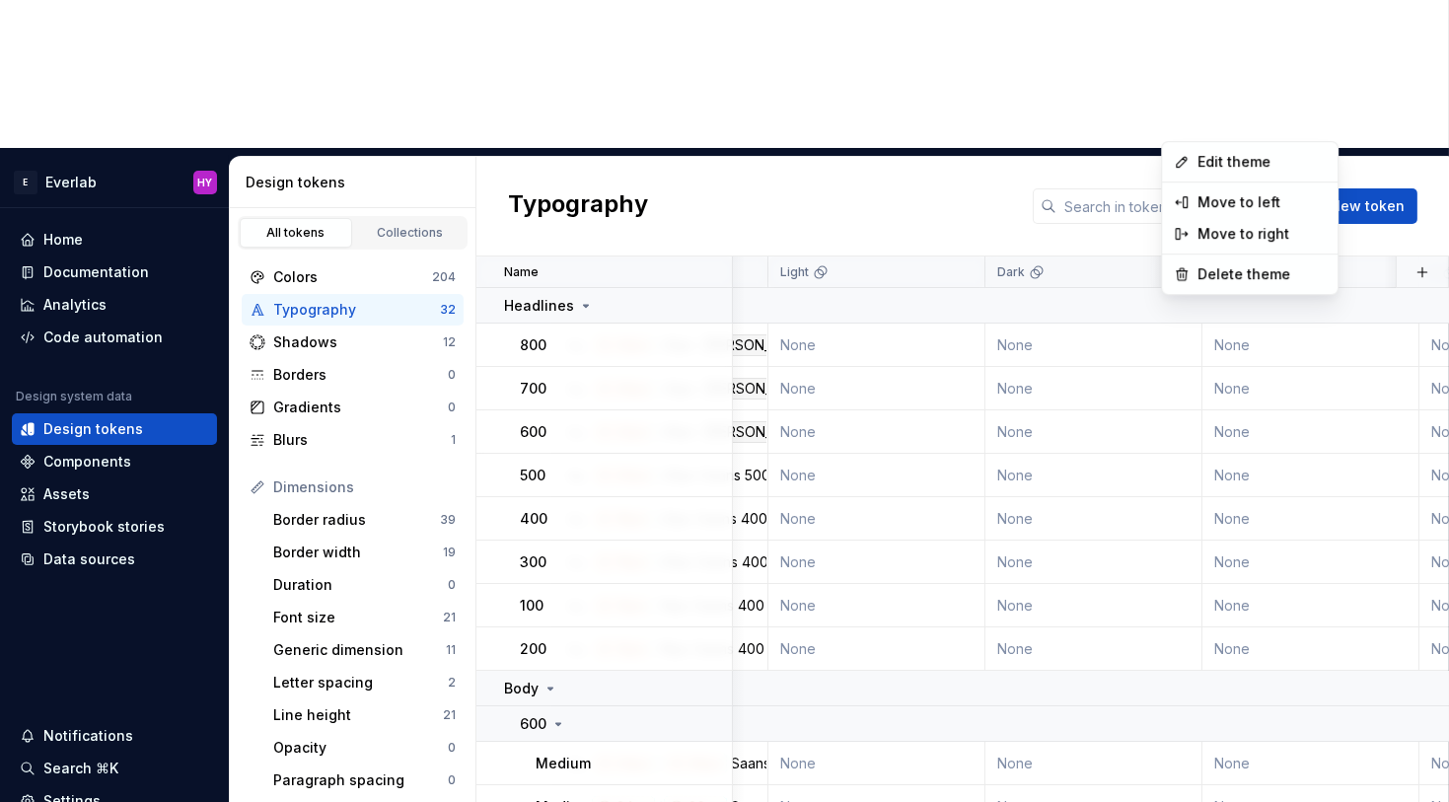
click at [1073, 157] on html "E Everlab HY Home Documentation Analytics Code automation Design system data De…" at bounding box center [724, 401] width 1449 height 802
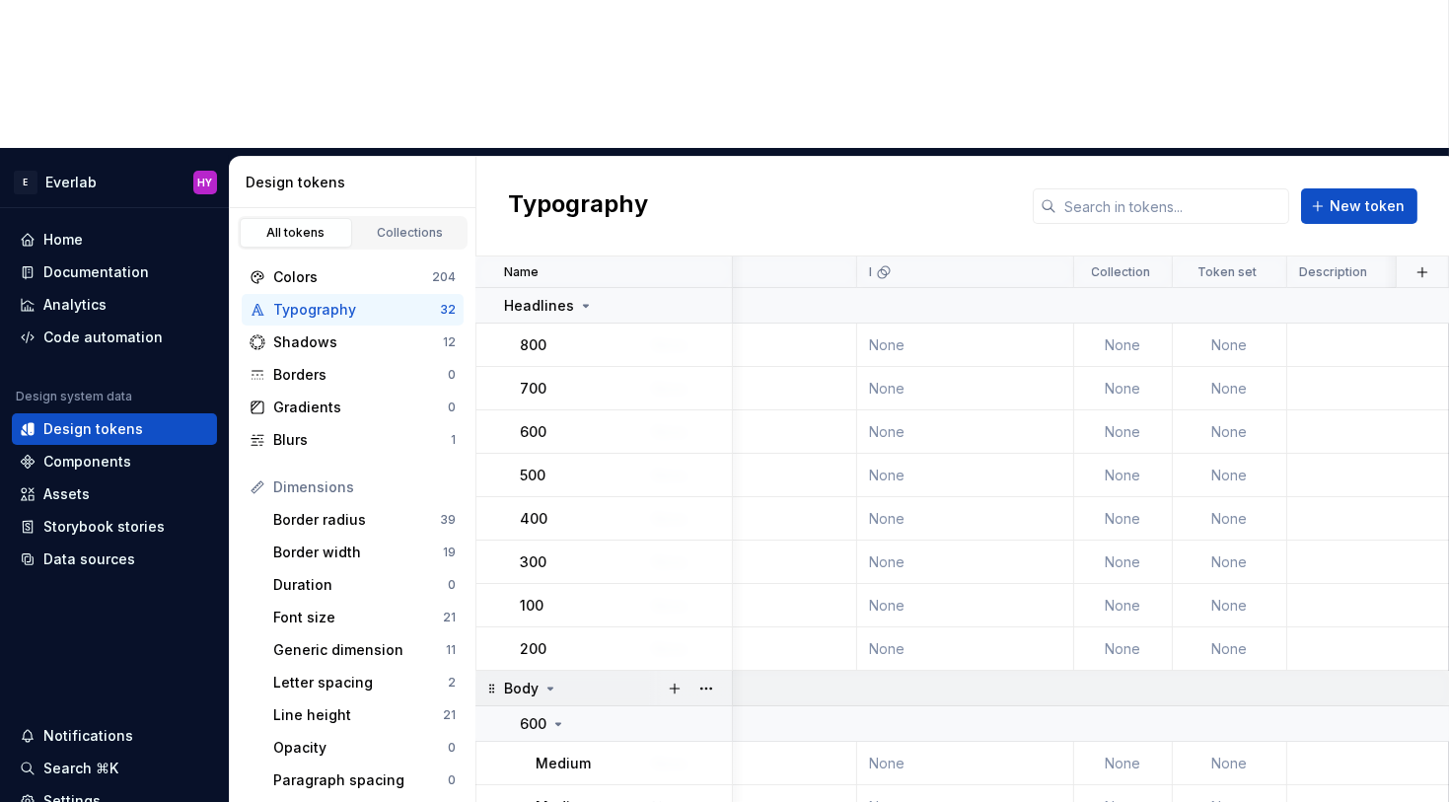
scroll to position [0, 1202]
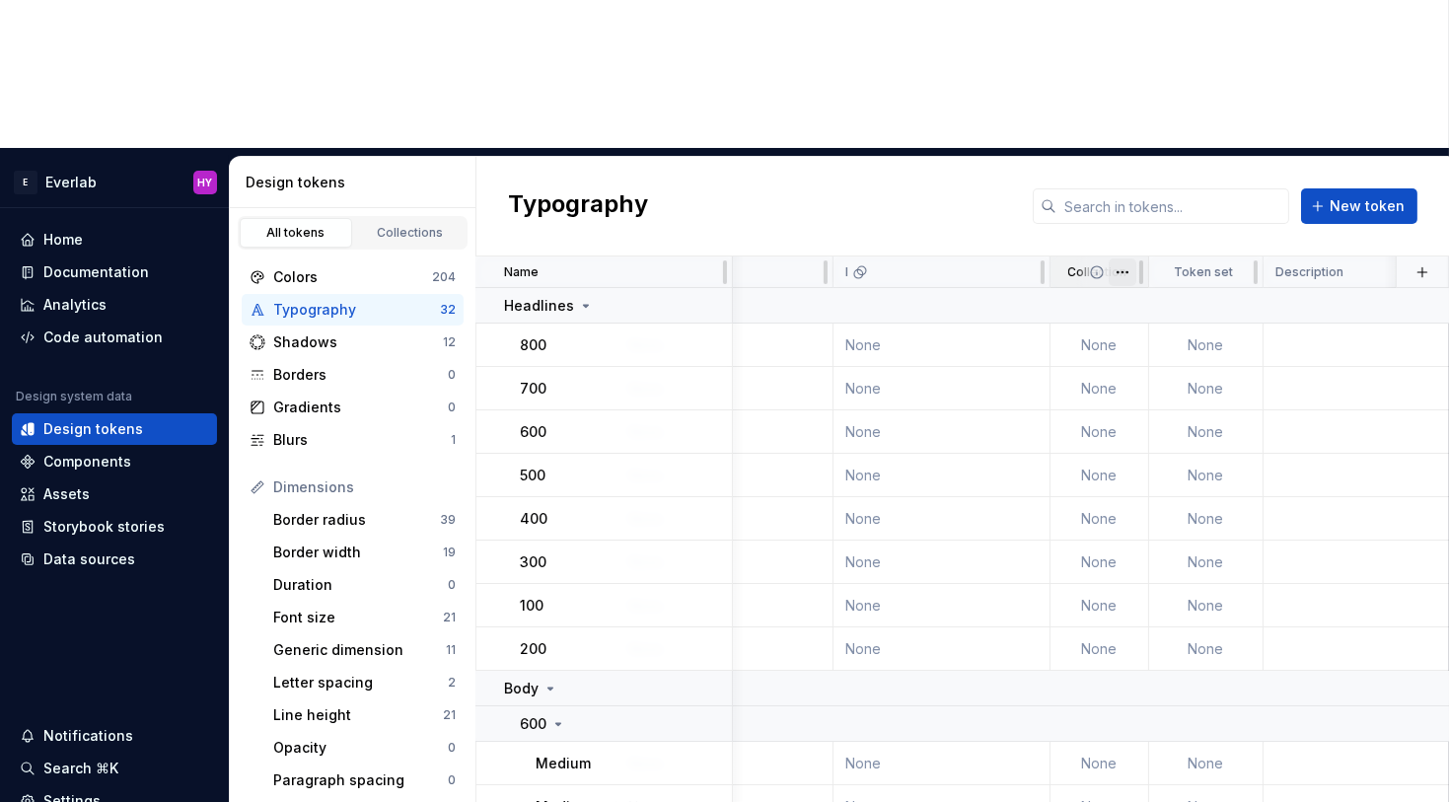
click at [1126, 127] on html "E Everlab HY Home Documentation Analytics Code automation Design system data De…" at bounding box center [724, 401] width 1449 height 802
click at [1085, 225] on html "E Everlab HY Home Documentation Analytics Code automation Design system data De…" at bounding box center [724, 401] width 1449 height 802
click at [1096, 324] on td "None" at bounding box center [1100, 345] width 99 height 43
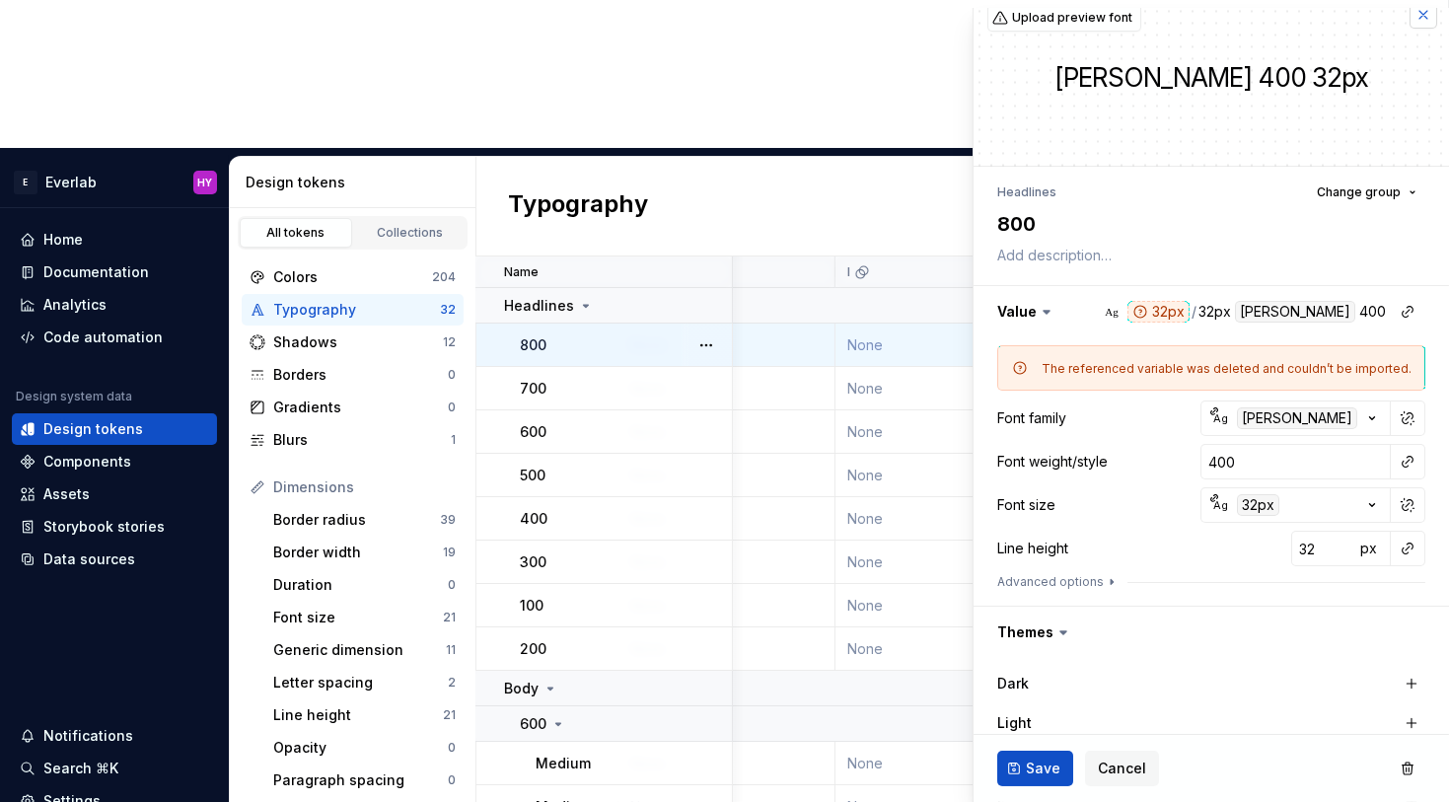
scroll to position [21, 0]
click at [704, 462] on button "button" at bounding box center [707, 476] width 28 height 28
click at [705, 269] on html "E Everlab HY Home Documentation Analytics Code automation Design system data De…" at bounding box center [724, 401] width 1449 height 802
click at [1314, 15] on button "button" at bounding box center [1424, 14] width 28 height 28
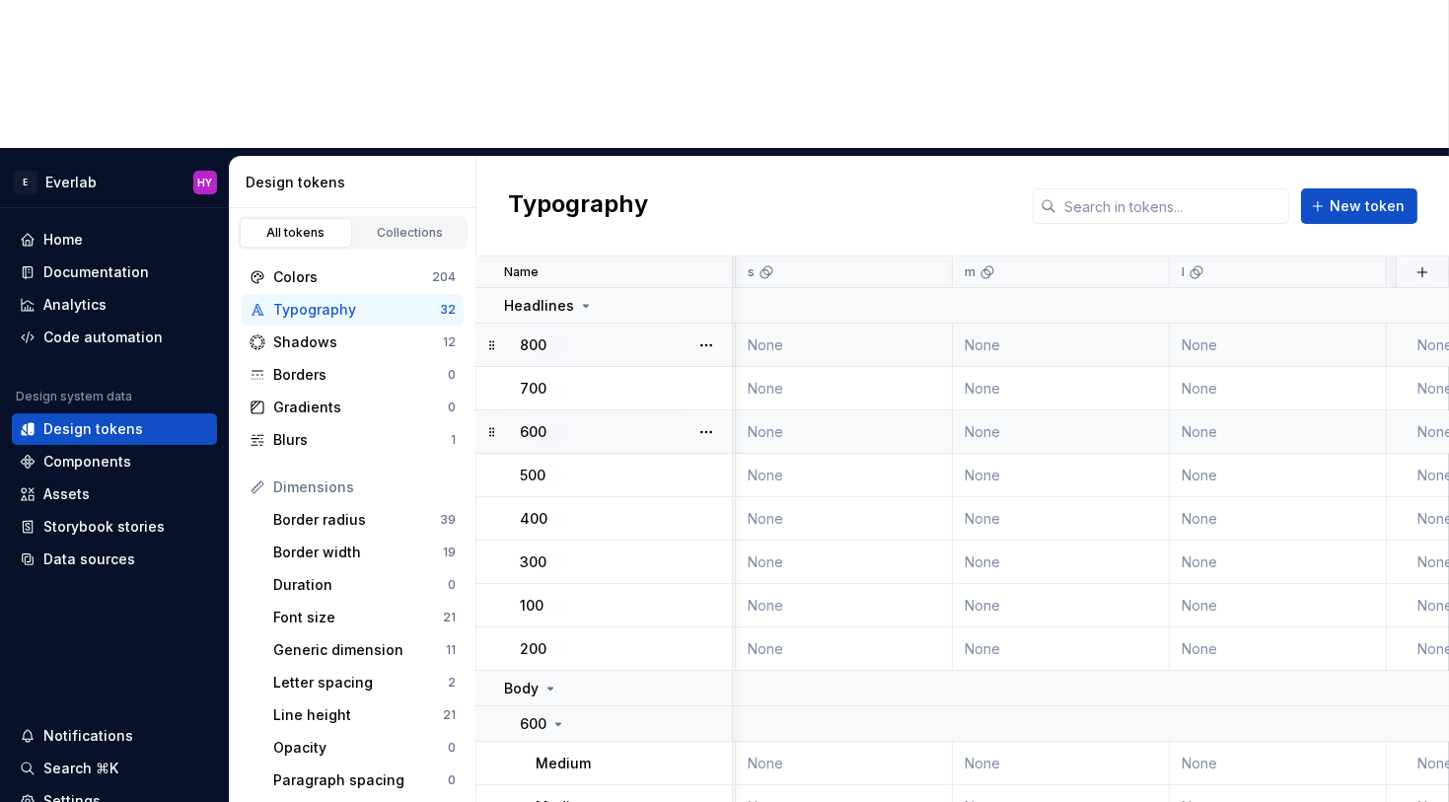
scroll to position [0, 862]
click at [1202, 410] on td "None" at bounding box center [1281, 431] width 217 height 43
click at [1240, 410] on td "None" at bounding box center [1281, 431] width 217 height 43
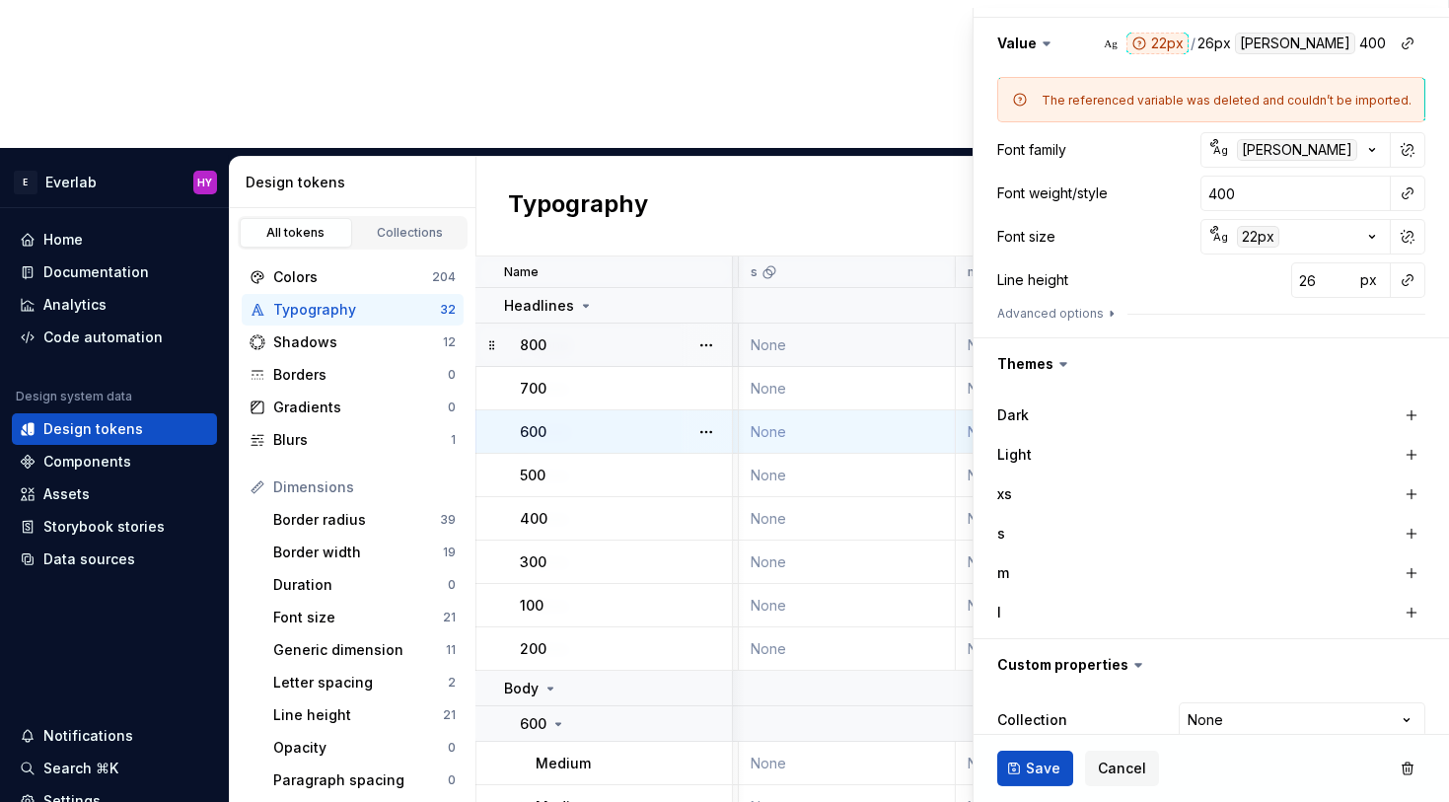
scroll to position [358, 0]
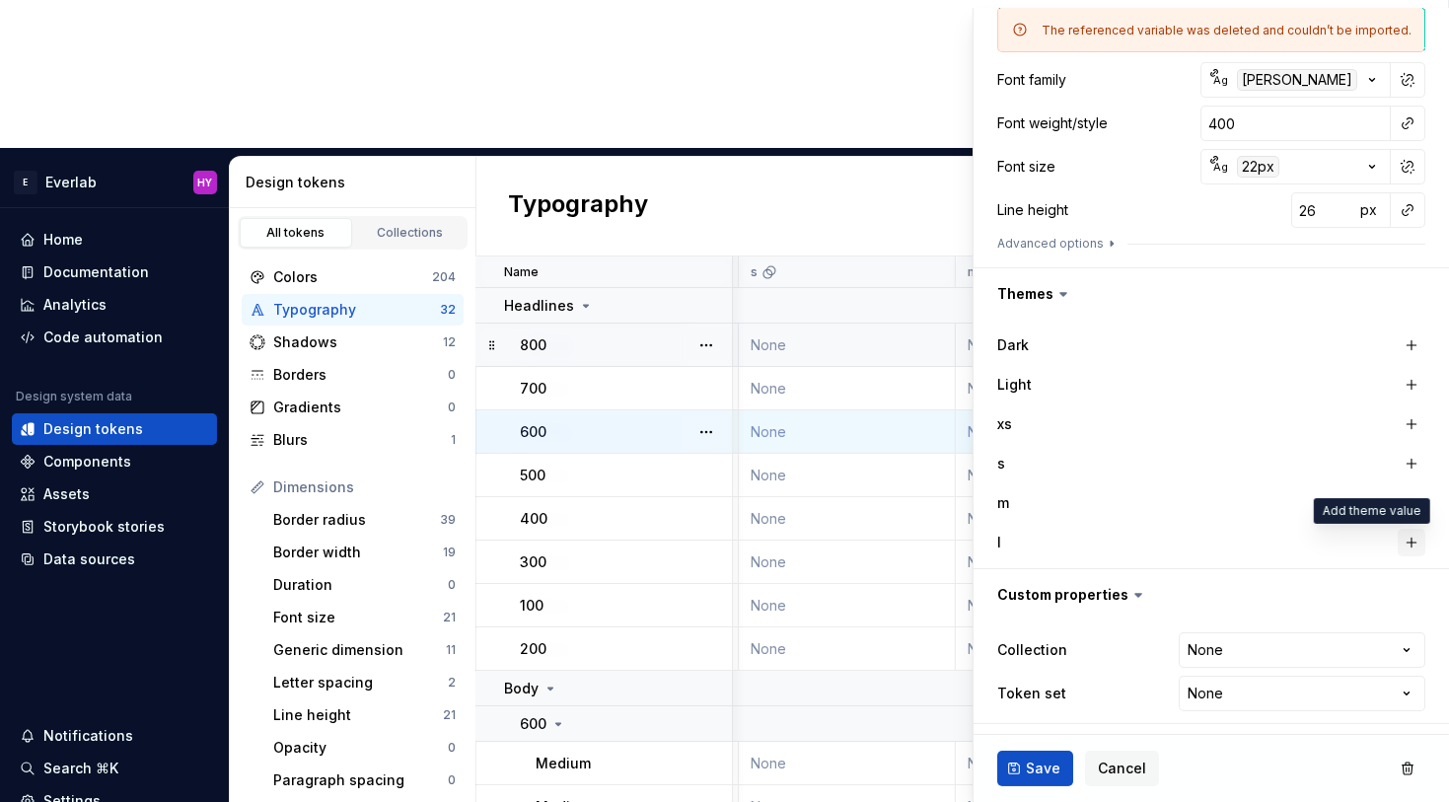
click at [1314, 535] on button "button" at bounding box center [1412, 543] width 28 height 28
type textarea "*"
click at [1165, 540] on div "28px" at bounding box center [1133, 543] width 63 height 22
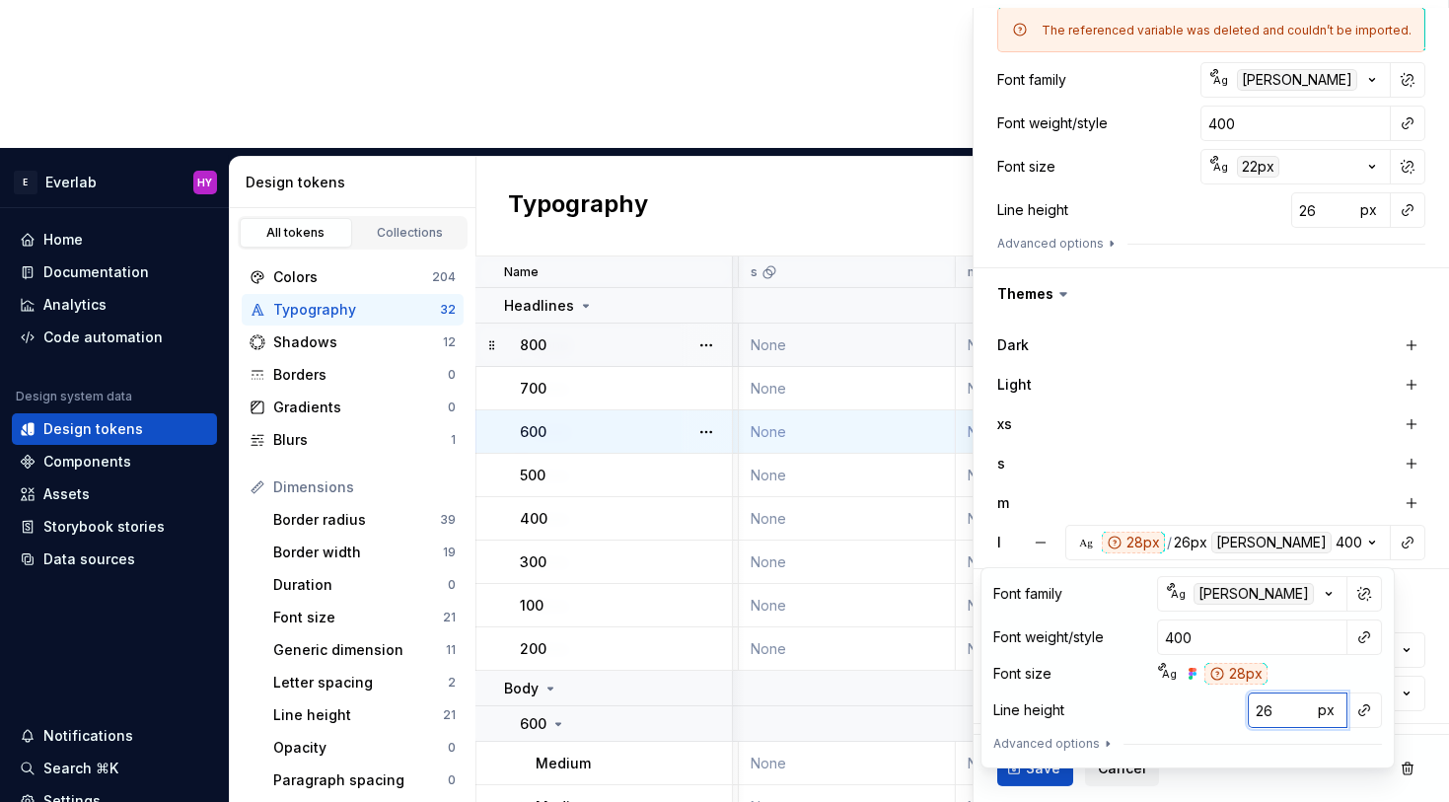
click at [1282, 712] on input "26" at bounding box center [1280, 711] width 64 height 36
type input "2"
type textarea "*"
type input "28"
type textarea "*"
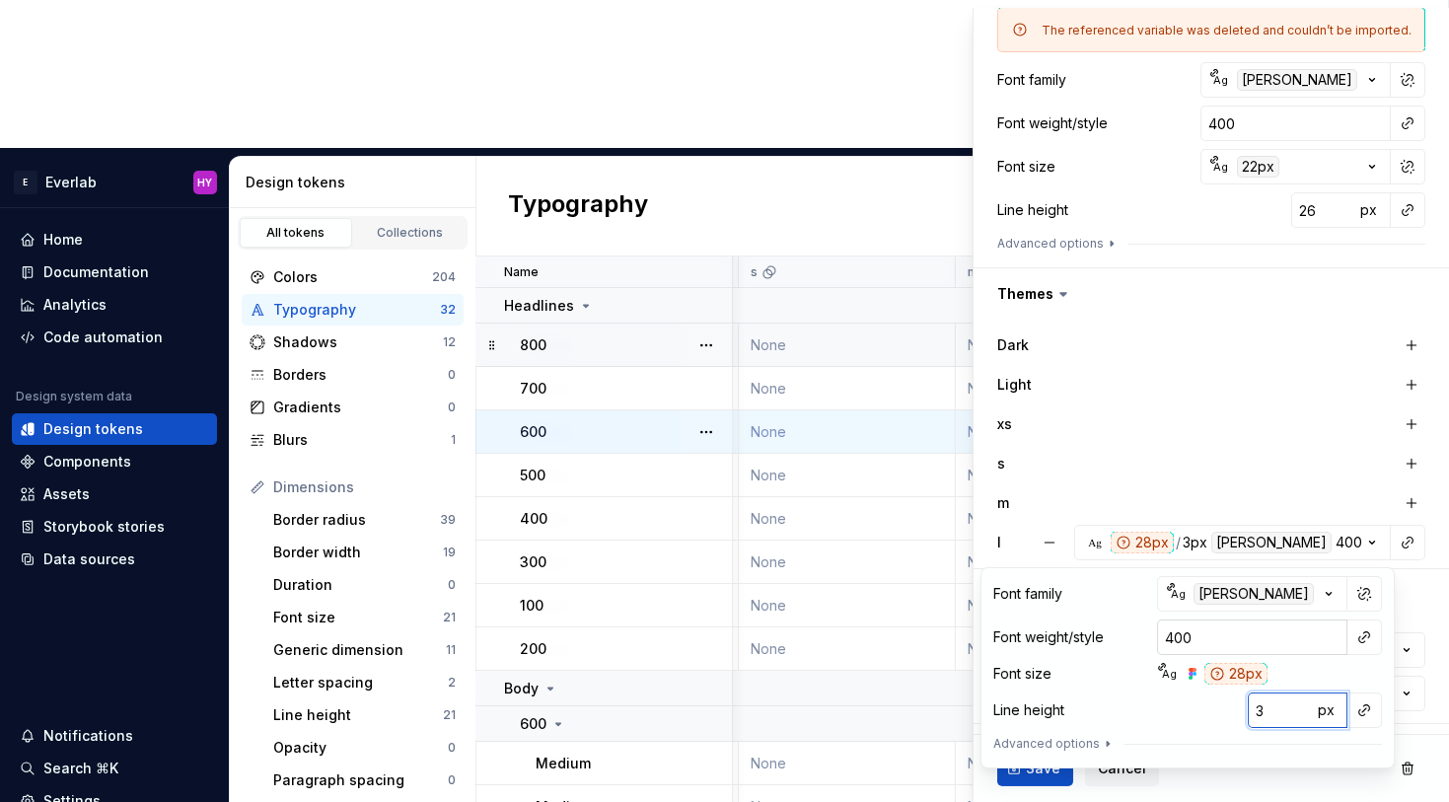
type input "36"
type textarea "*"
type input "36"
click at [1305, 663] on div "Ag 28px" at bounding box center [1265, 674] width 217 height 22
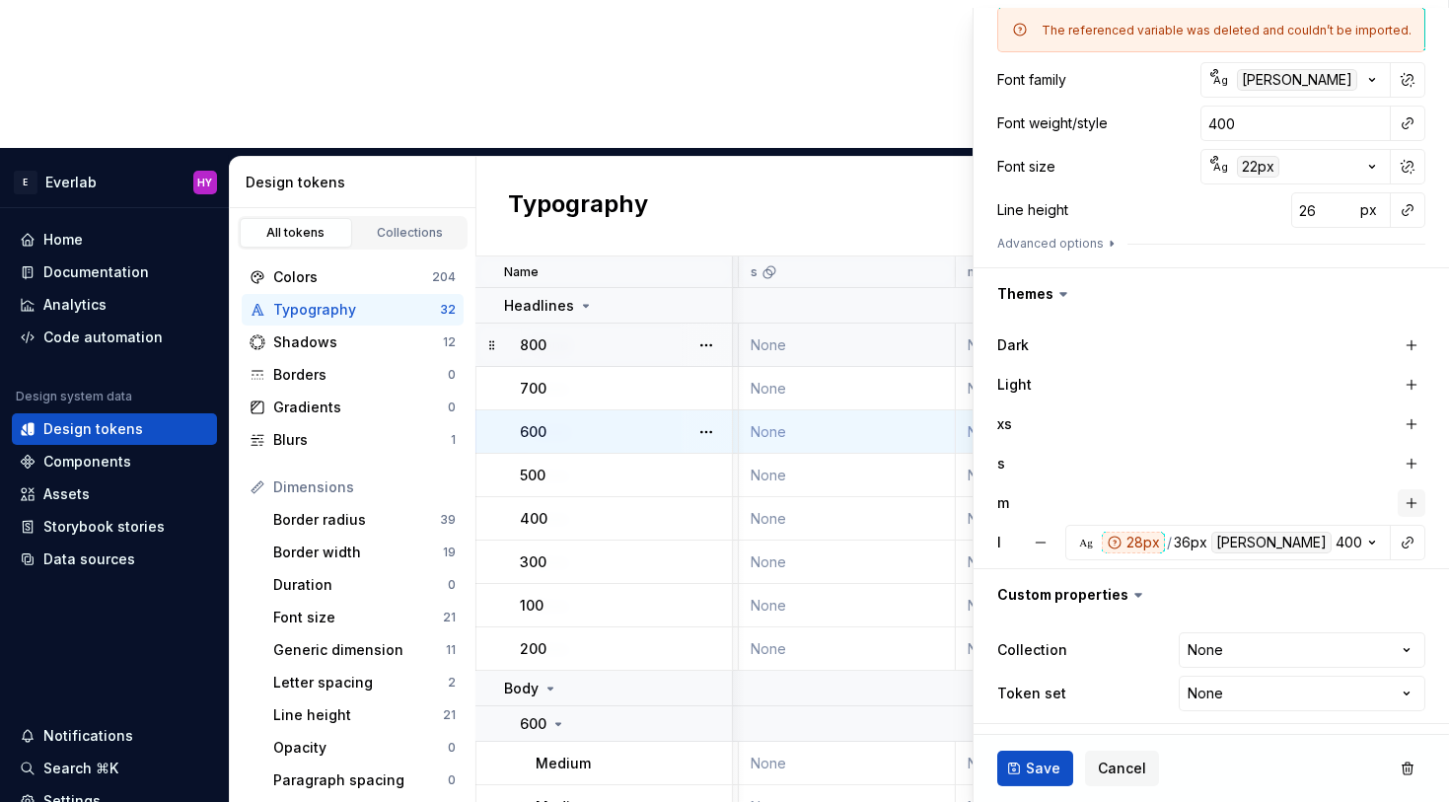
click at [1314, 499] on button "button" at bounding box center [1412, 503] width 28 height 28
click at [1219, 458] on div "s" at bounding box center [1211, 464] width 428 height 28
click at [1314, 423] on button "button" at bounding box center [1412, 424] width 28 height 28
click at [1314, 463] on button "button" at bounding box center [1412, 464] width 28 height 28
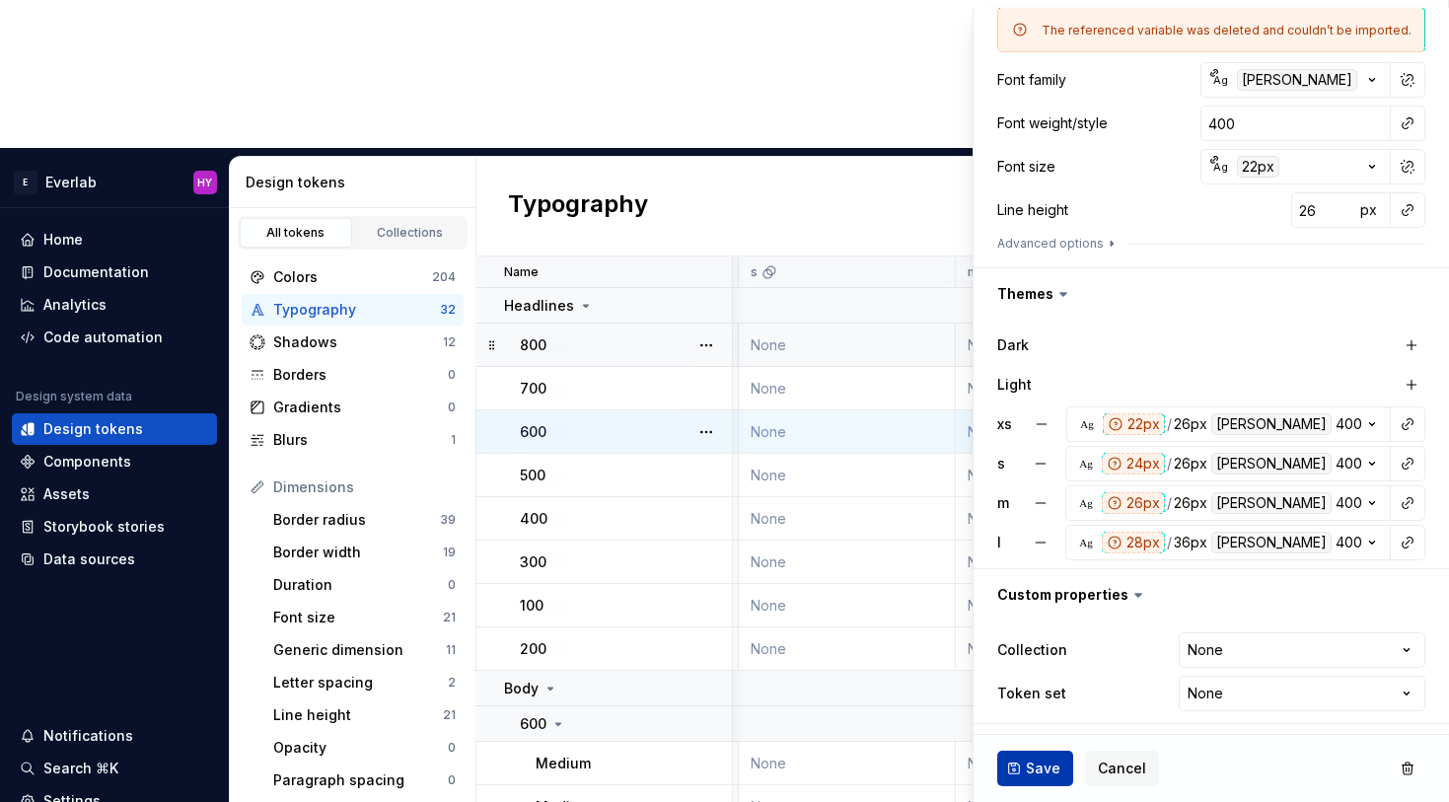
click at [1043, 771] on span "Save" at bounding box center [1043, 769] width 35 height 20
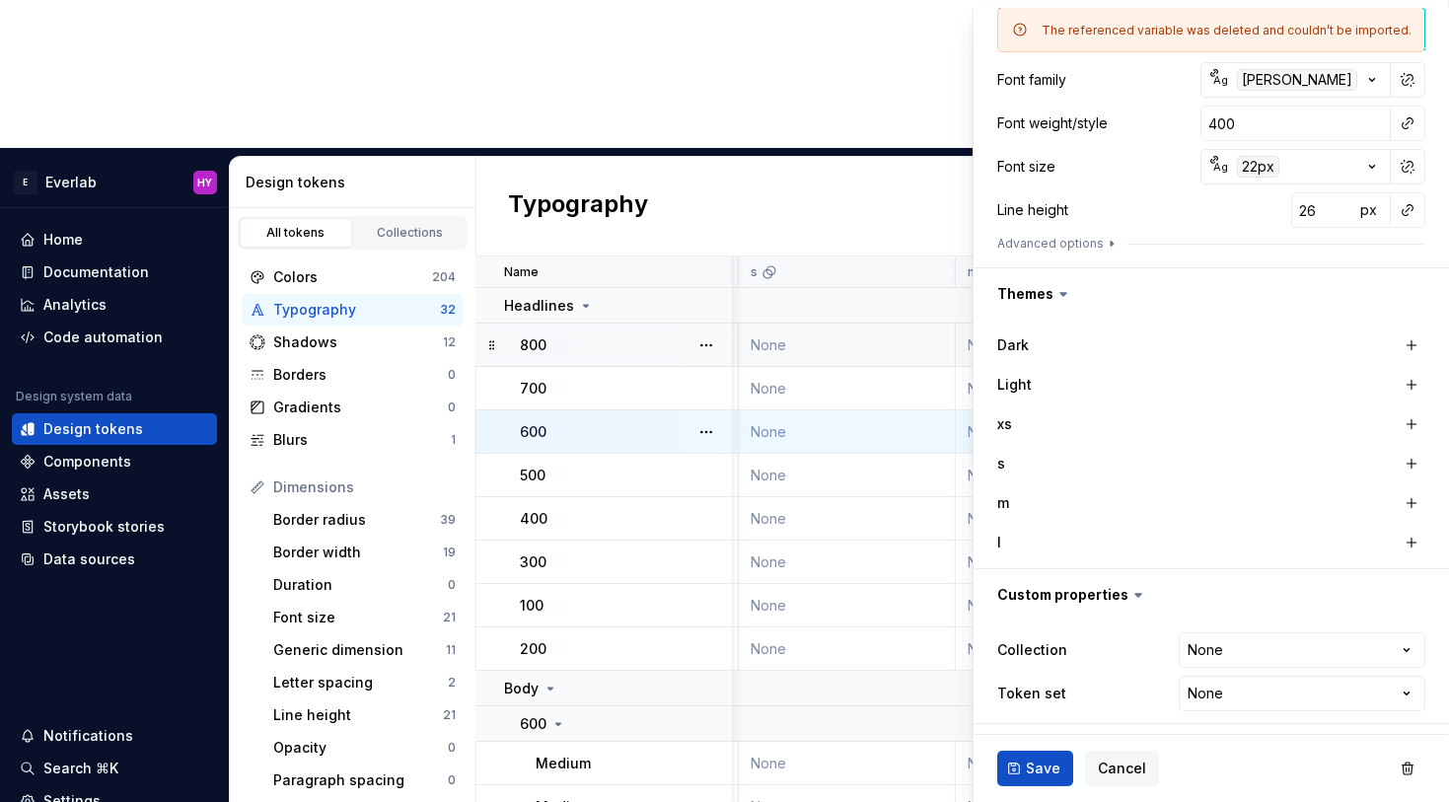
type textarea "*"
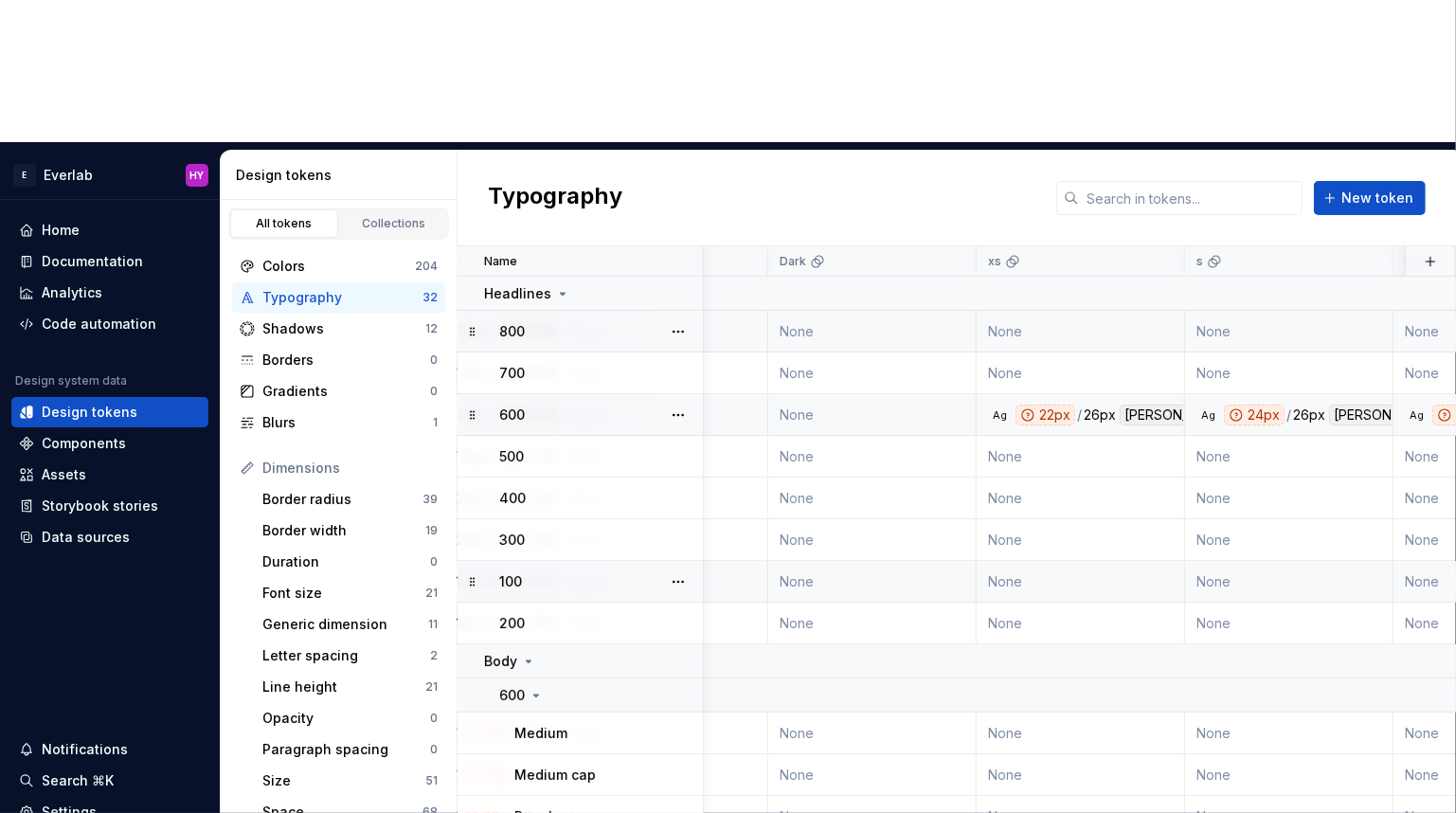
scroll to position [0, 387]
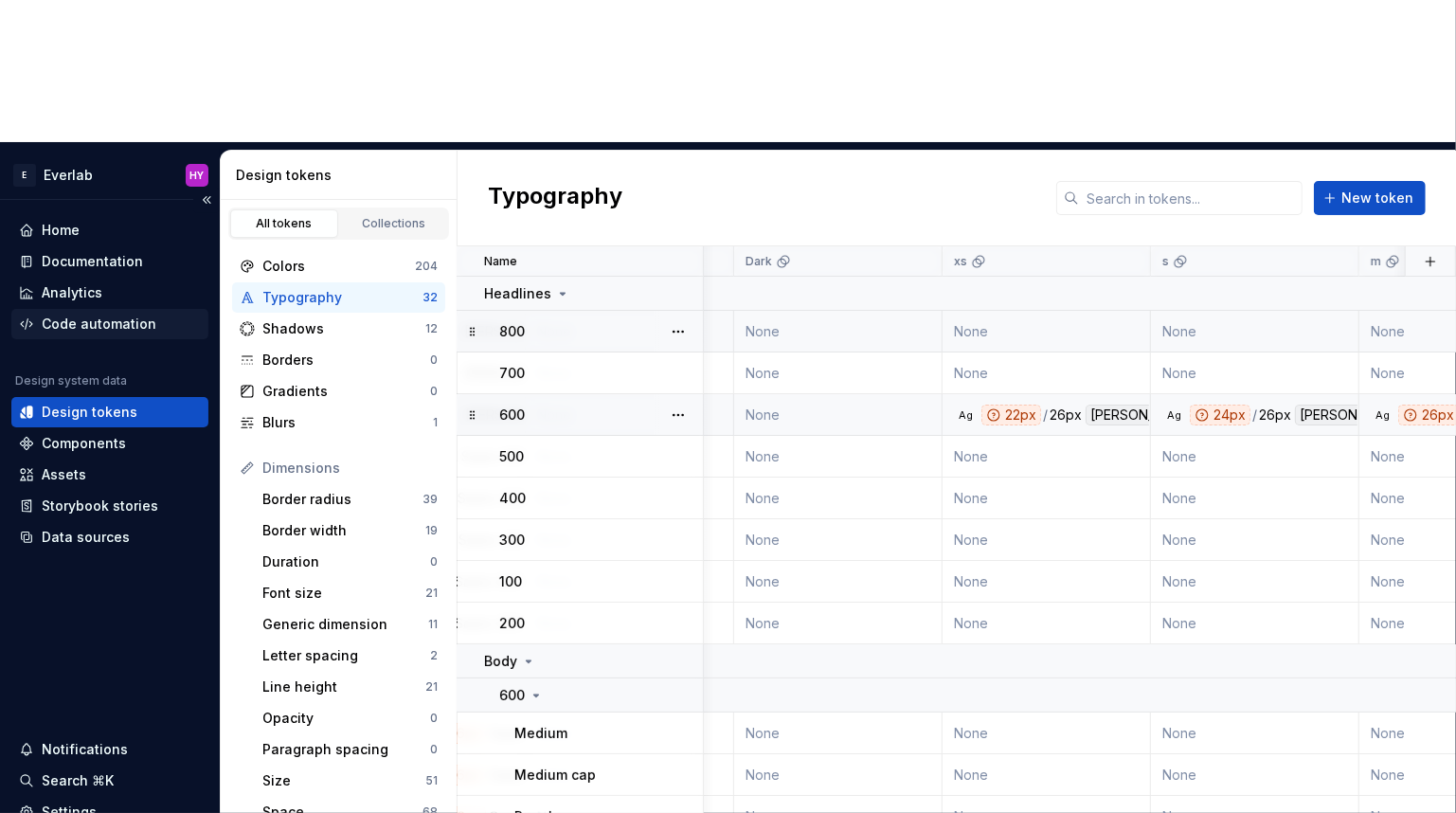
click at [130, 315] on div "Code automation" at bounding box center [98, 324] width 114 height 19
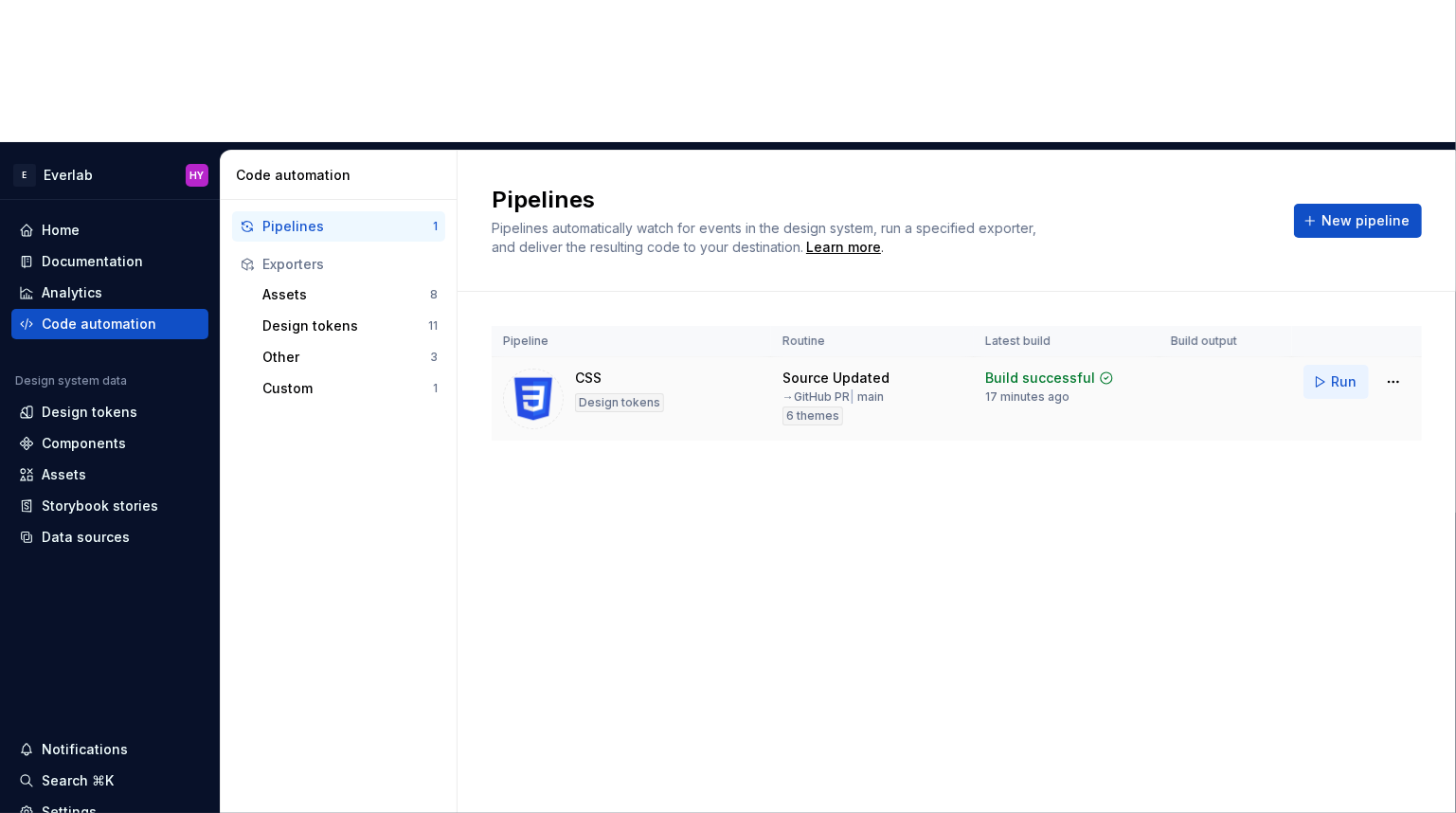
click at [1262, 372] on span "Run" at bounding box center [1344, 382] width 26 height 19
click at [1262, 357] on td "Run" at bounding box center [1357, 381] width 130 height 49
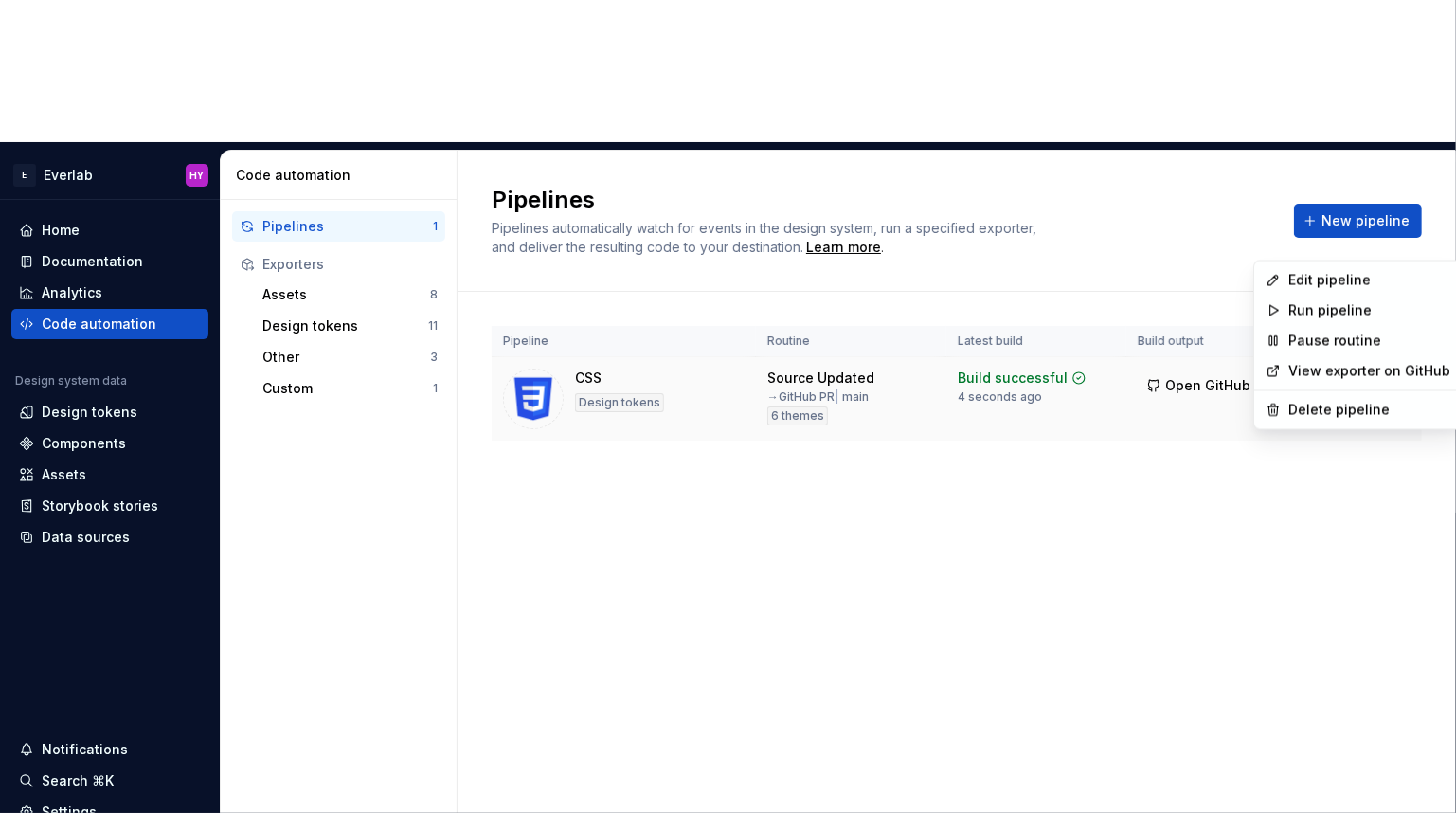
click at [1262, 235] on html "E Everlab HY Home Documentation Analytics Code automation Design system data De…" at bounding box center [728, 406] width 1456 height 813
click at [1262, 273] on div "Edit pipeline" at bounding box center [1370, 280] width 162 height 19
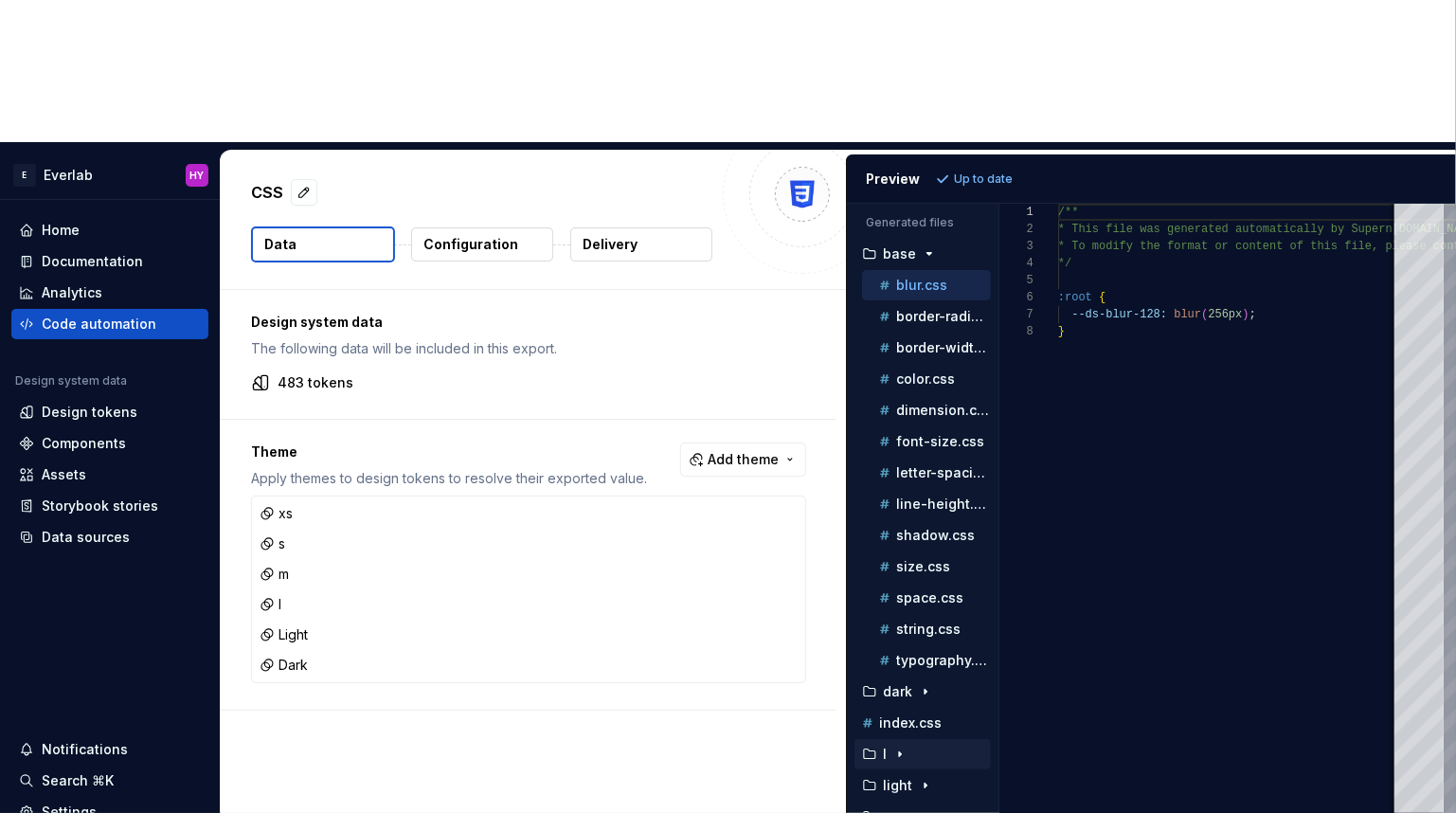
click at [935, 746] on div "l" at bounding box center [925, 753] width 133 height 15
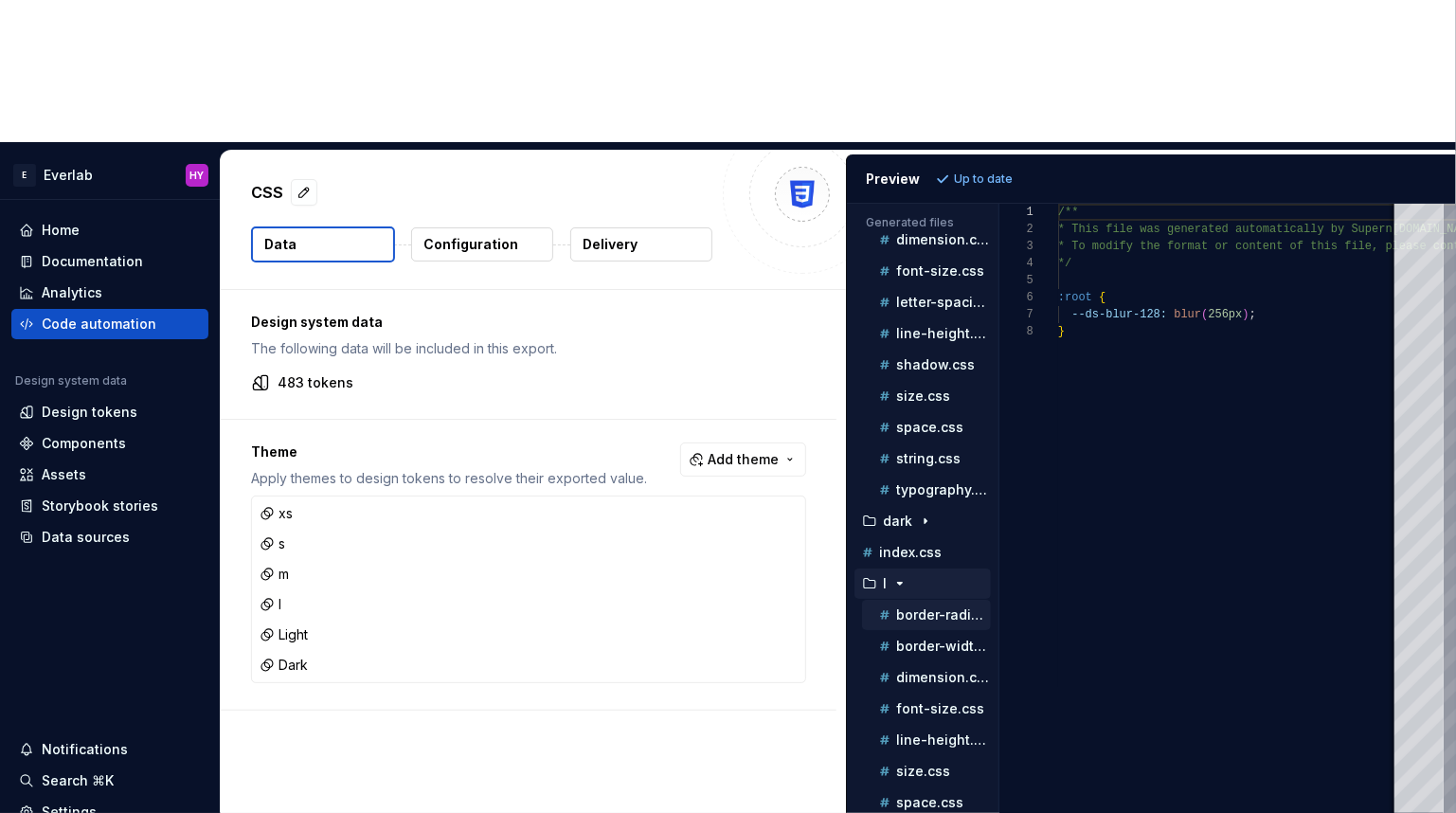
scroll to position [187, 0]
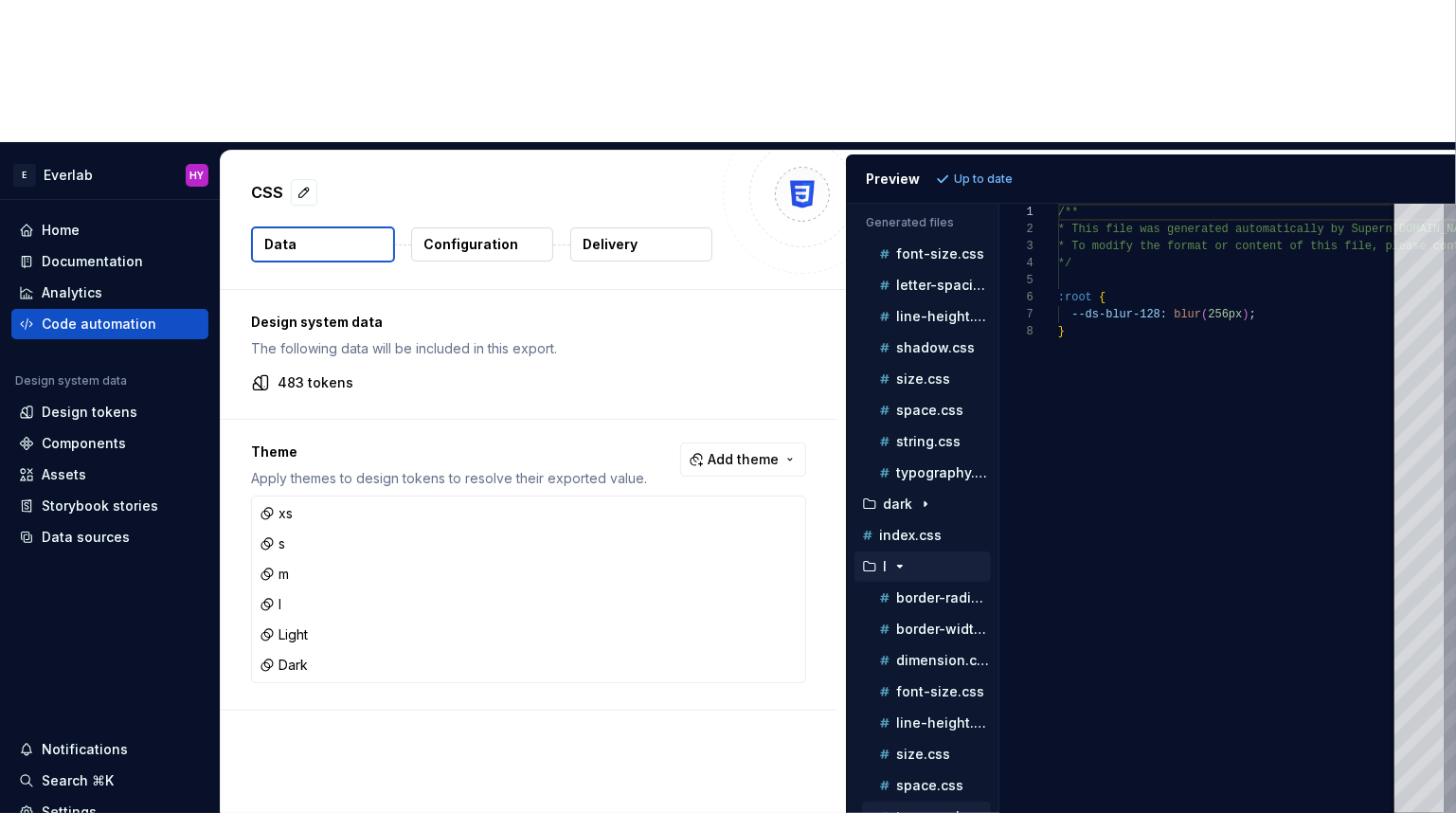
click at [960, 769] on p "typography.css" at bounding box center [943, 817] width 95 height 15
type textarea "**********"
click at [896, 769] on p "typography.css" at bounding box center [943, 817] width 95 height 15
